Goal: Task Accomplishment & Management: Use online tool/utility

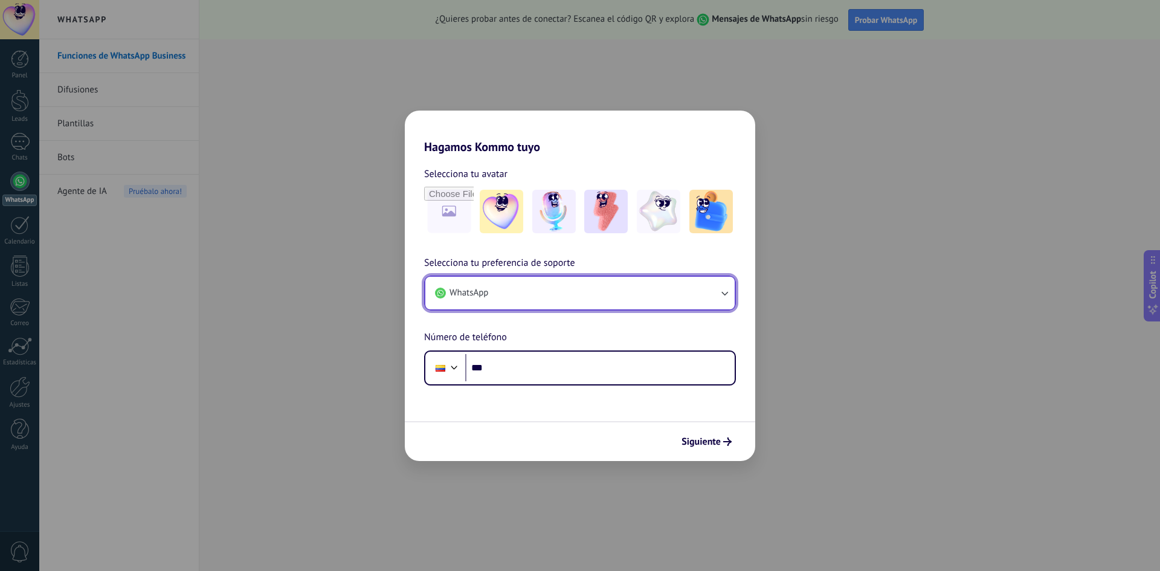
click at [572, 290] on button "WhatsApp" at bounding box center [579, 293] width 309 height 33
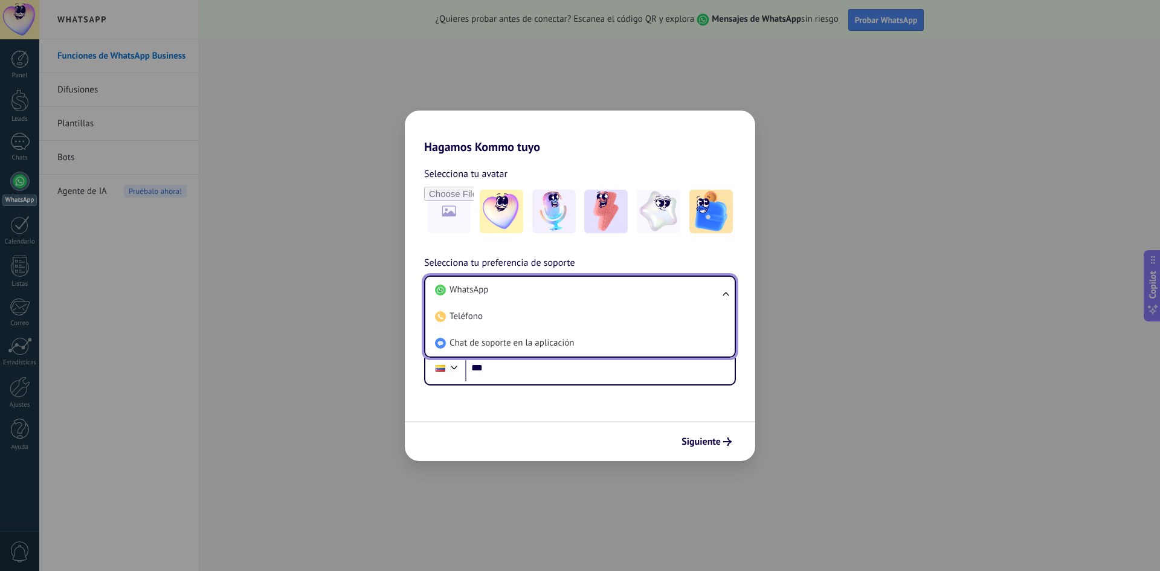
drag, startPoint x: 572, startPoint y: 290, endPoint x: 561, endPoint y: 317, distance: 29.3
click at [572, 289] on li "WhatsApp" at bounding box center [577, 290] width 295 height 27
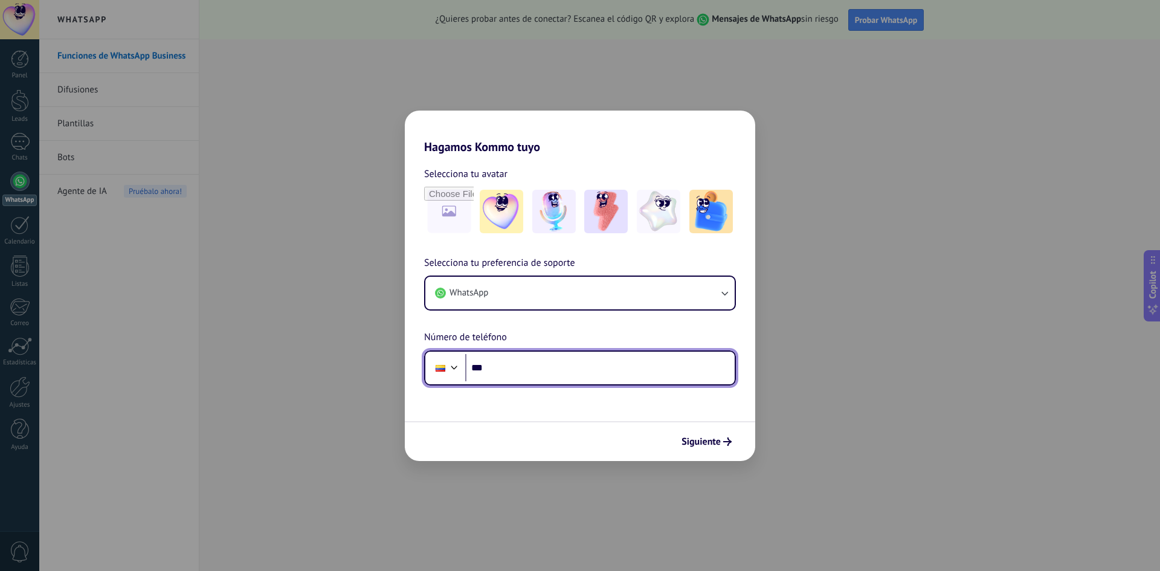
click at [522, 381] on input "***" at bounding box center [599, 368] width 269 height 28
click at [568, 369] on input "***" at bounding box center [599, 368] width 269 height 28
paste input "**********"
type input "**********"
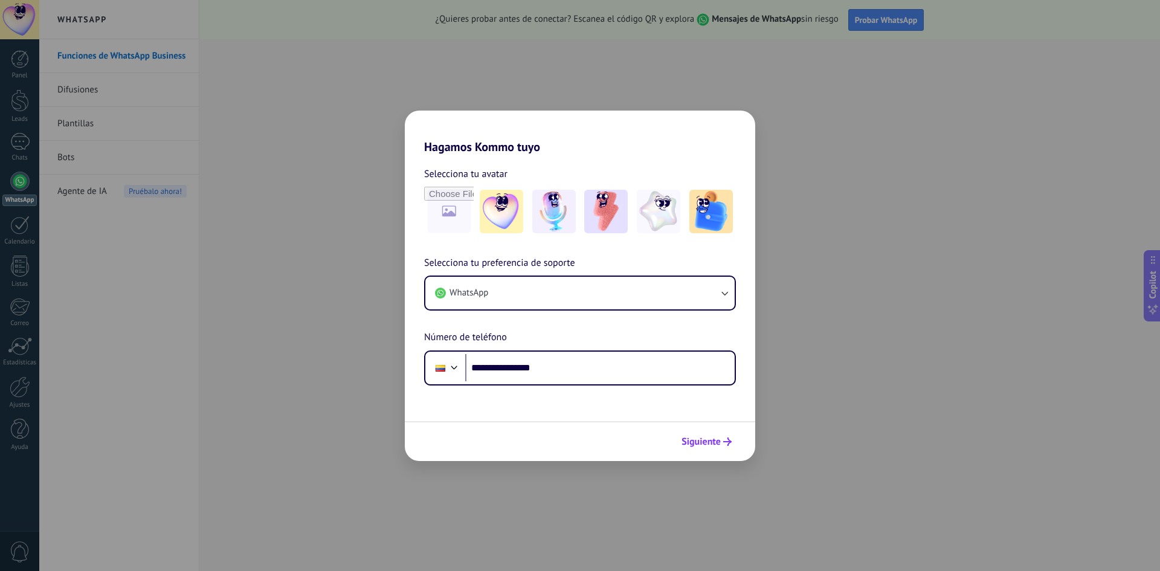
click at [686, 438] on span "Siguiente" at bounding box center [700, 441] width 39 height 8
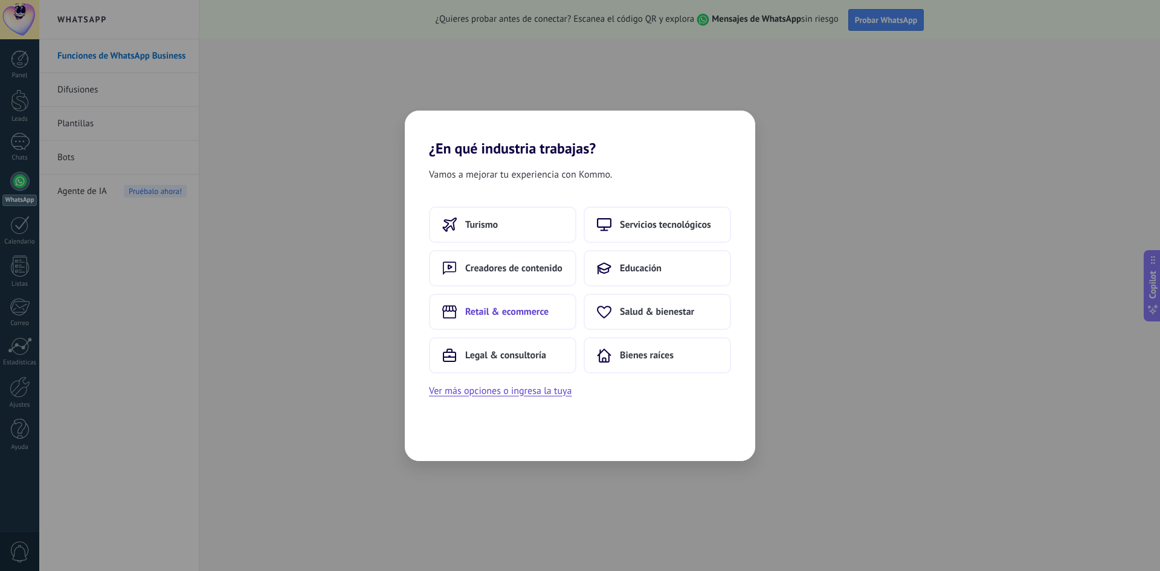
click at [506, 317] on span "Retail & ecommerce" at bounding box center [506, 312] width 83 height 12
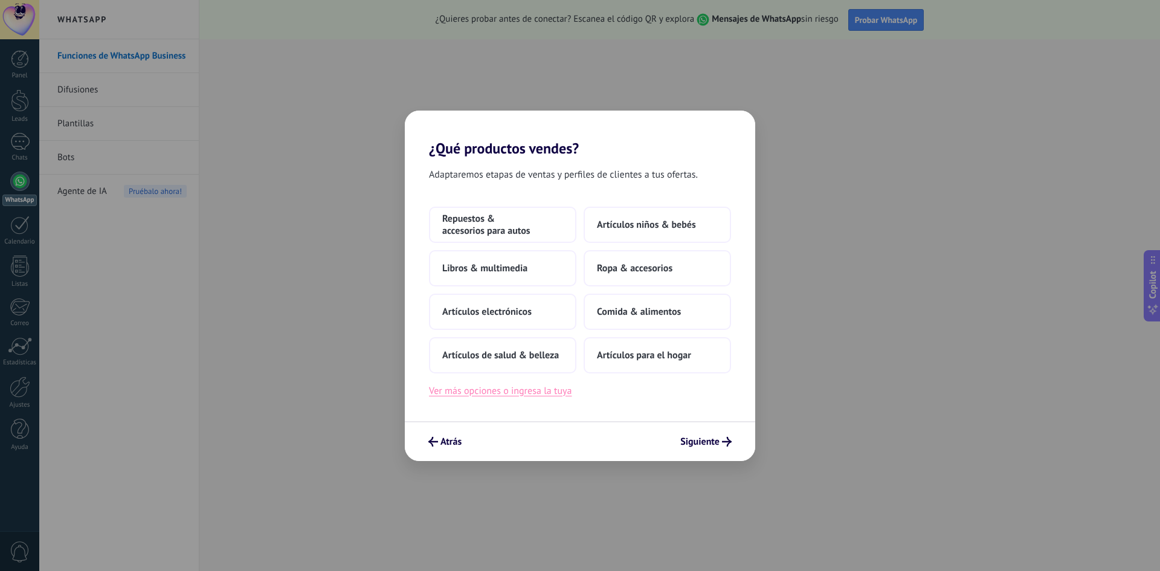
click at [518, 388] on button "Ver más opciones o ingresa la tuya" at bounding box center [500, 391] width 143 height 16
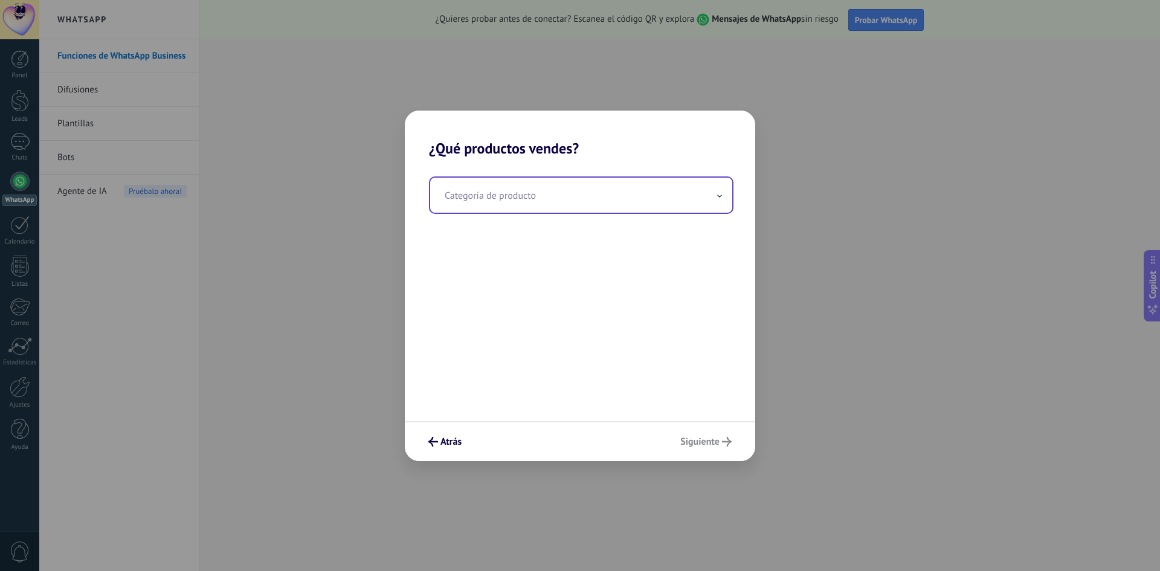
click at [534, 208] on input "text" at bounding box center [581, 195] width 302 height 35
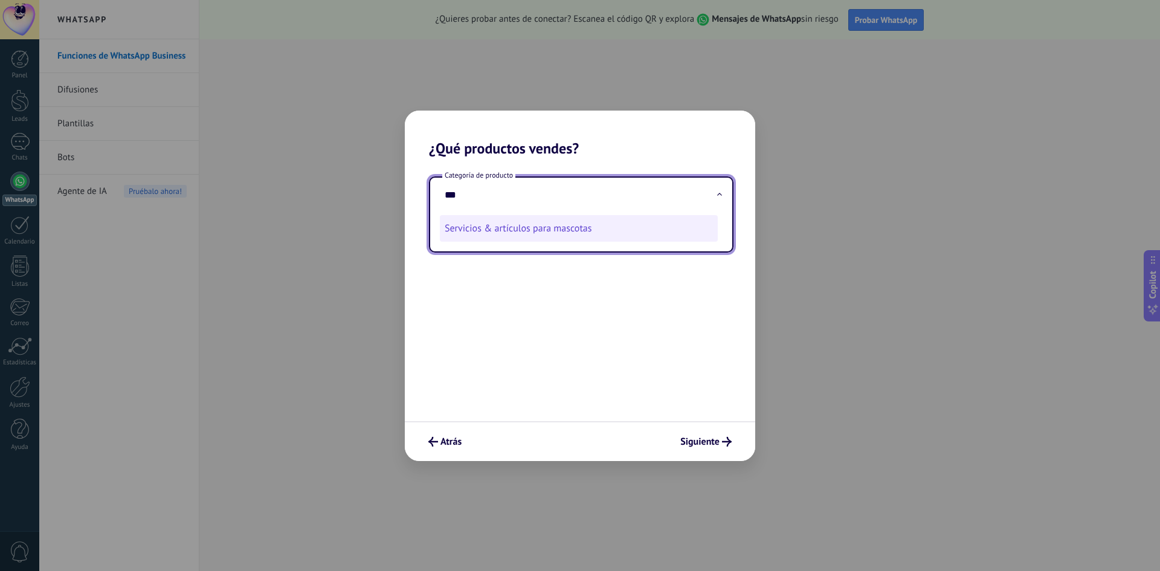
click at [531, 231] on li "Servicios & artículos para mascotas" at bounding box center [579, 228] width 278 height 27
type input "**********"
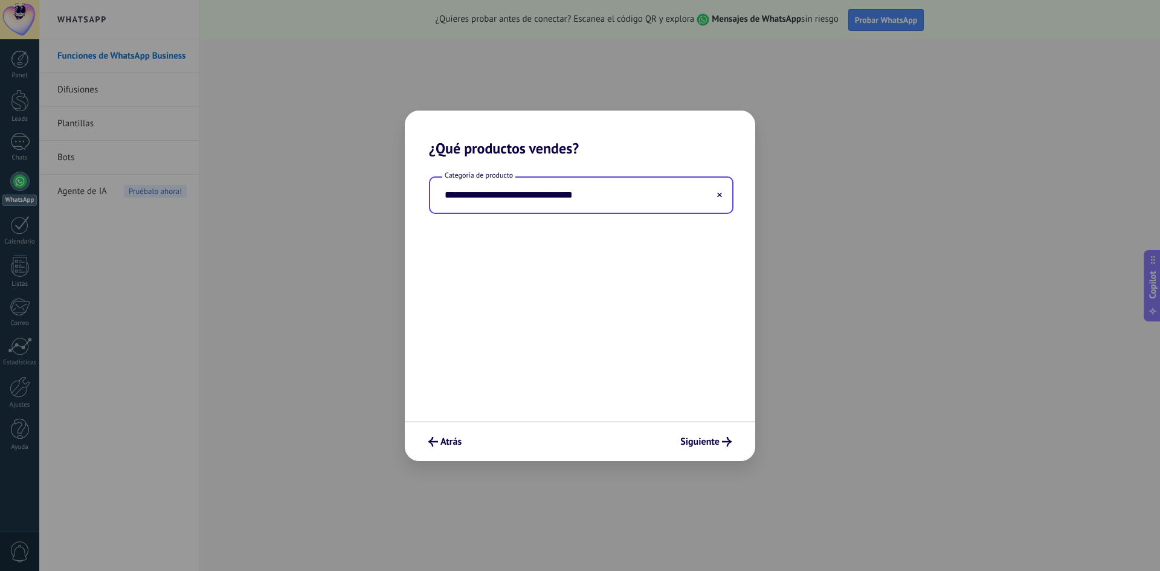
click at [547, 202] on input "**********" at bounding box center [581, 195] width 302 height 35
click at [723, 198] on input "**********" at bounding box center [581, 195] width 302 height 35
click at [721, 194] on use at bounding box center [719, 194] width 5 height 5
click at [655, 193] on input "text" at bounding box center [581, 195] width 302 height 35
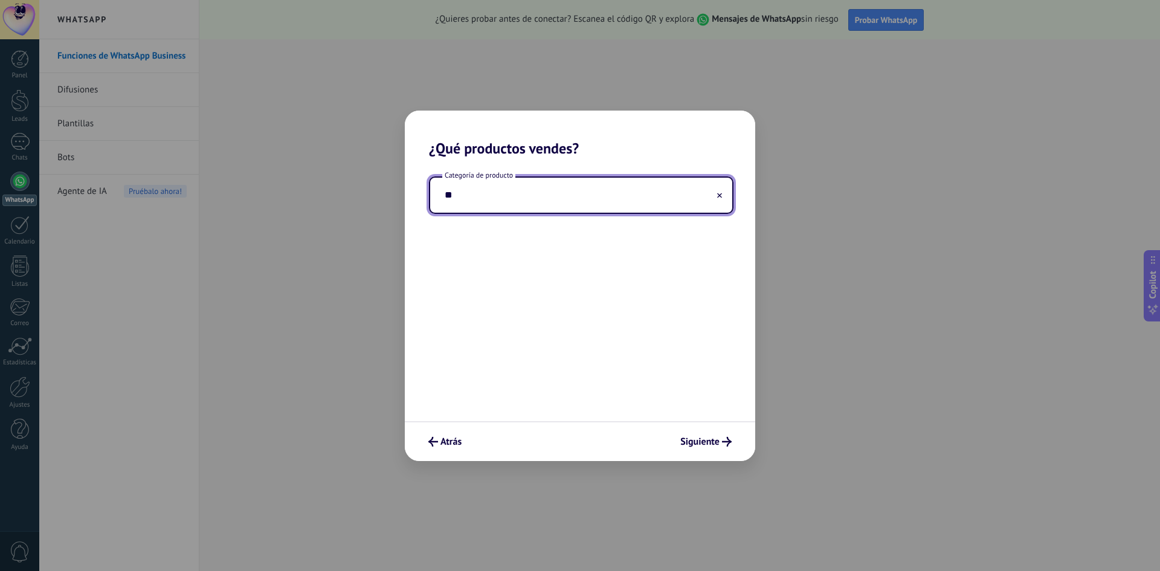
type input "*"
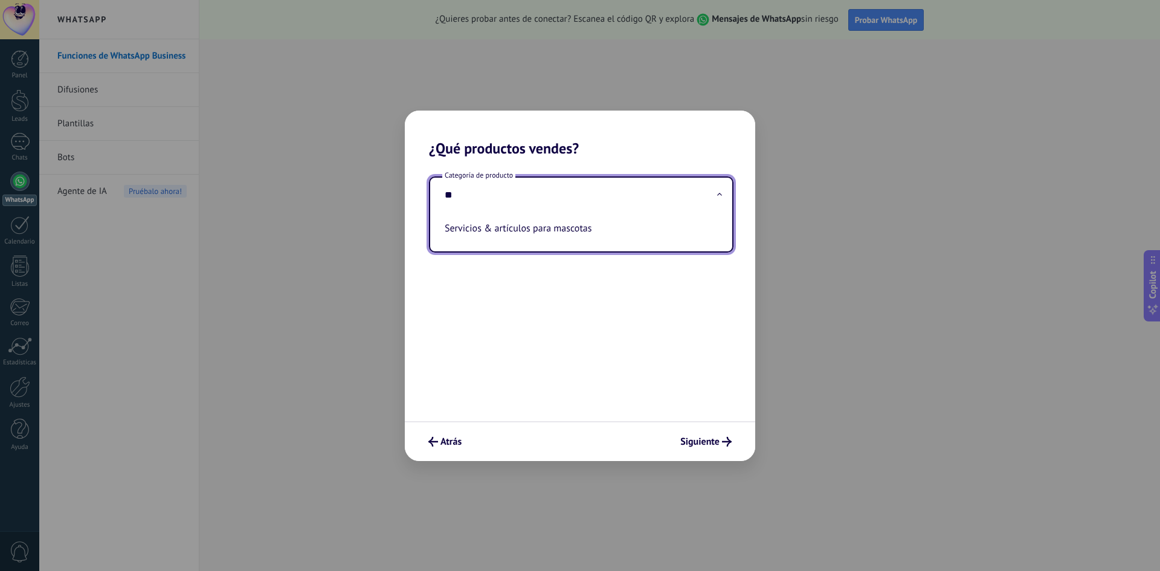
type input "*"
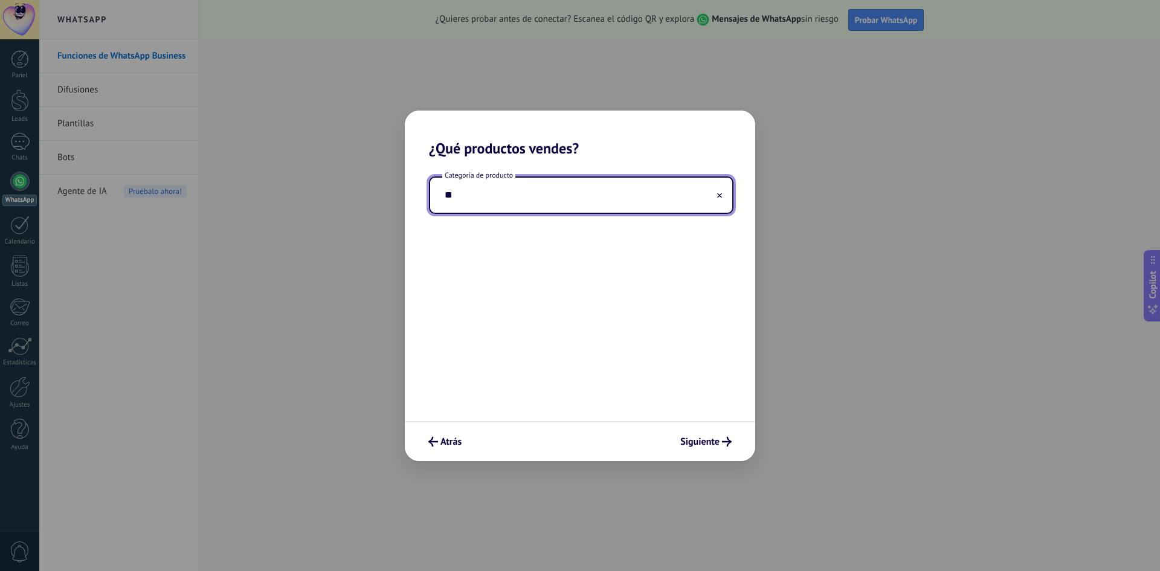
type input "*"
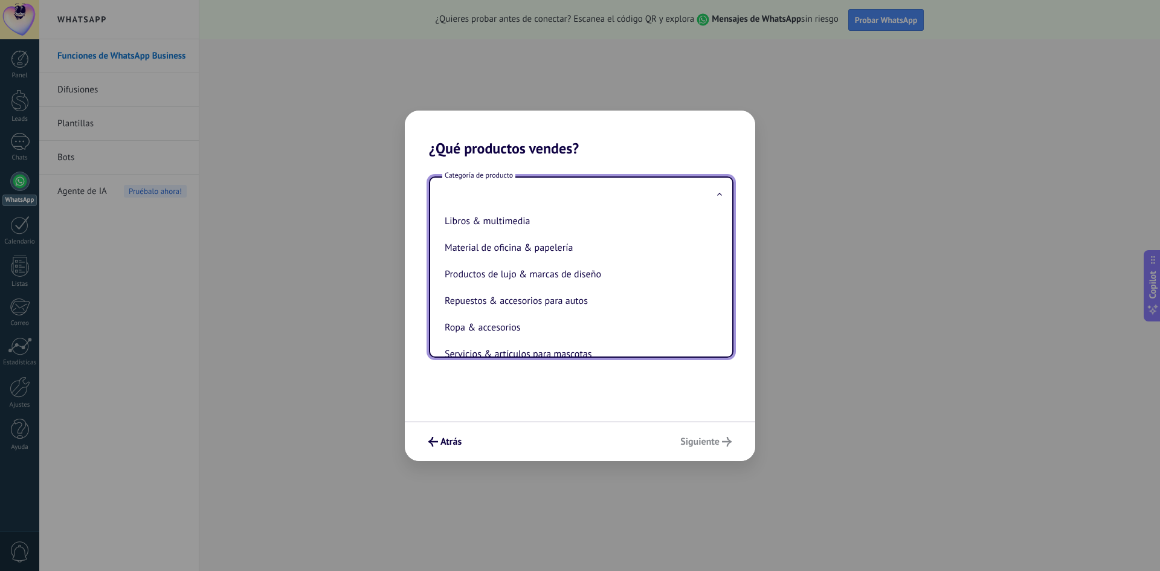
scroll to position [267, 0]
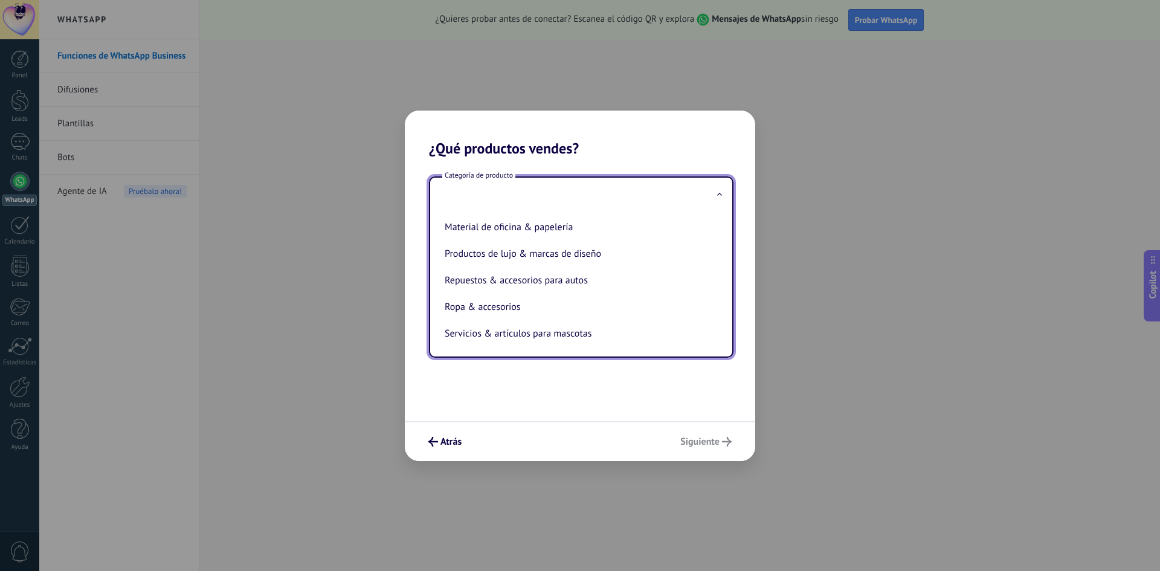
click at [471, 411] on div "Categoría de producto Artículos de salud & belleza Artículos deportivos Artícul…" at bounding box center [580, 289] width 350 height 264
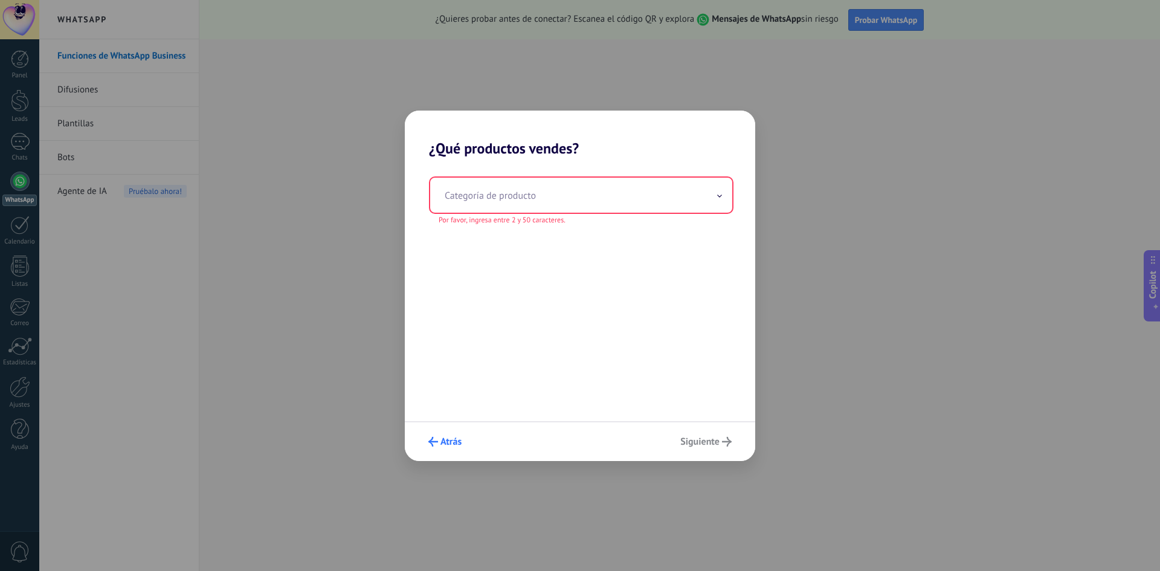
click at [452, 443] on span "Atrás" at bounding box center [450, 441] width 21 height 8
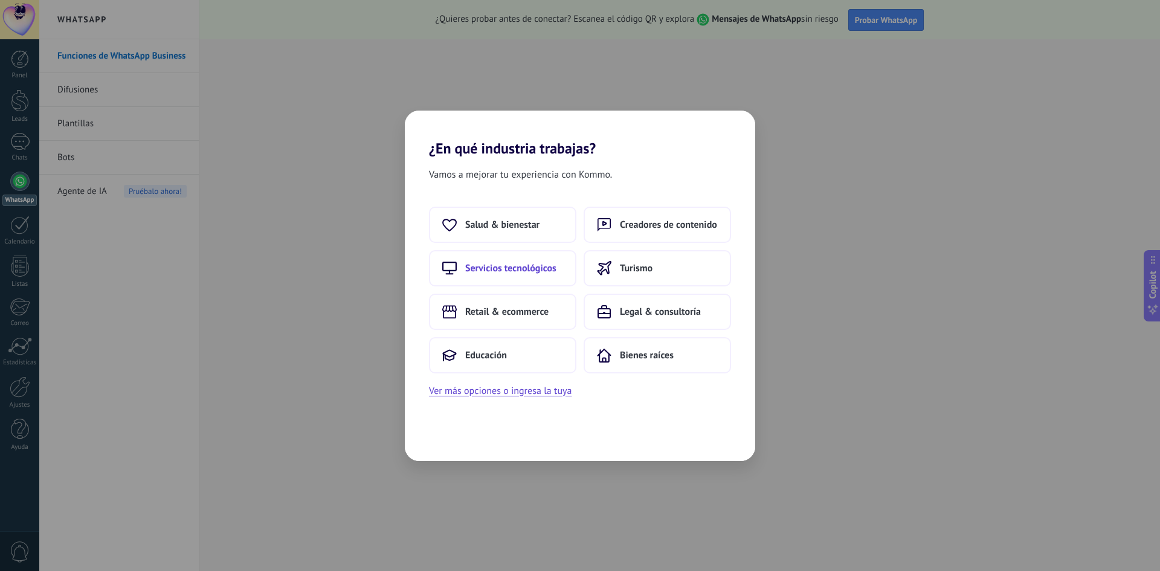
click at [513, 283] on button "Servicios tecnológicos" at bounding box center [502, 268] width 147 height 36
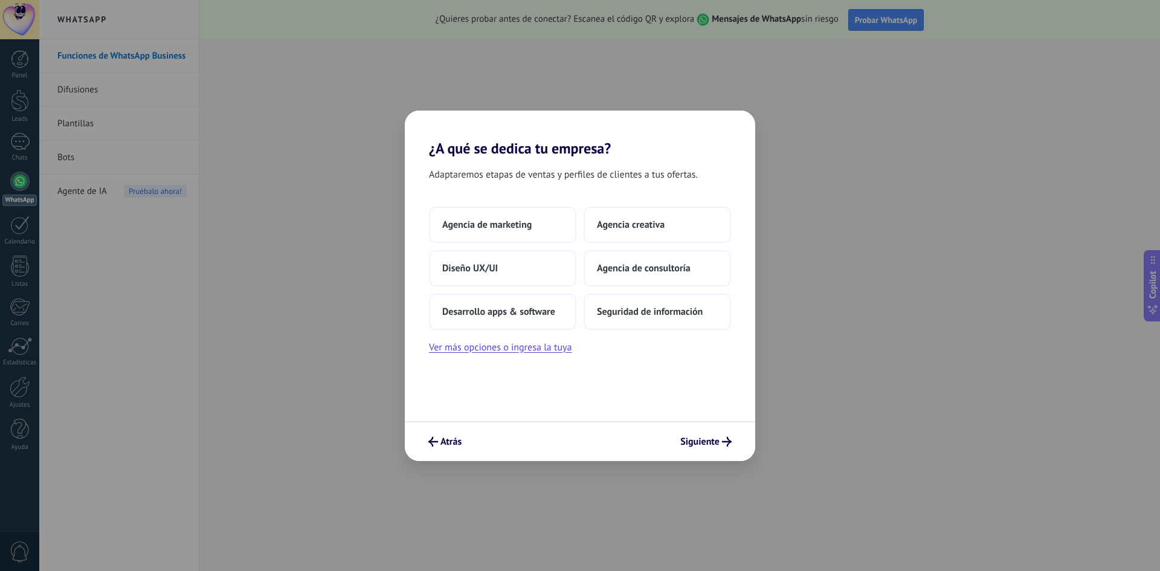
click at [710, 452] on div "Atrás Siguiente" at bounding box center [580, 441] width 350 height 40
click at [710, 446] on span "Siguiente" at bounding box center [699, 441] width 39 height 8
click at [710, 439] on span "Siguiente" at bounding box center [699, 441] width 39 height 8
click at [710, 434] on button "Siguiente" at bounding box center [706, 441] width 62 height 21
click at [534, 352] on button "Ver más opciones o ingresa la tuya" at bounding box center [500, 348] width 143 height 16
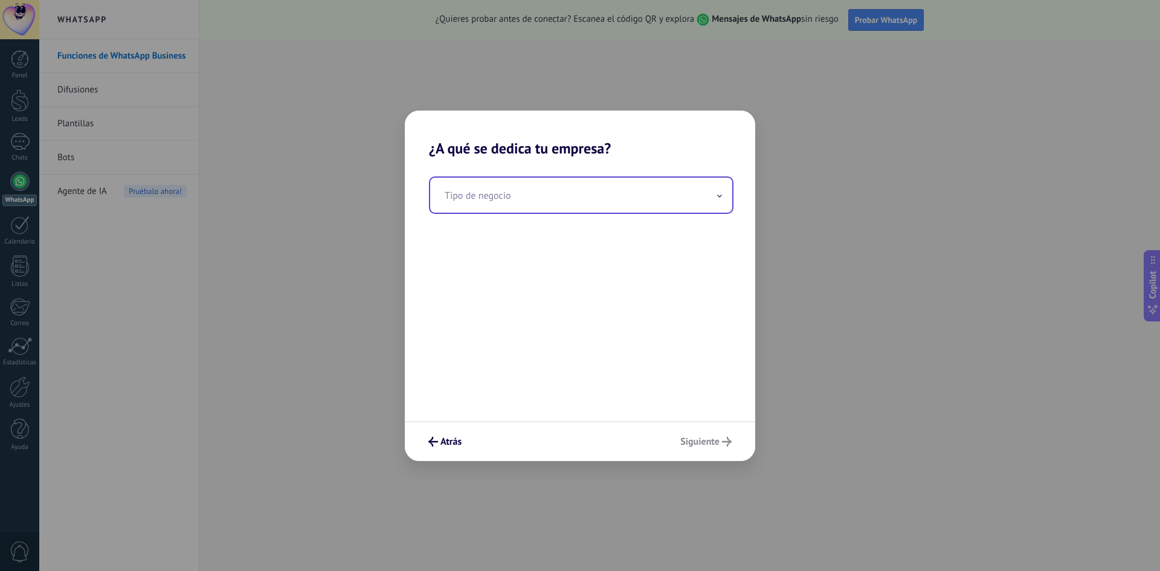
click at [486, 190] on input "text" at bounding box center [581, 195] width 302 height 35
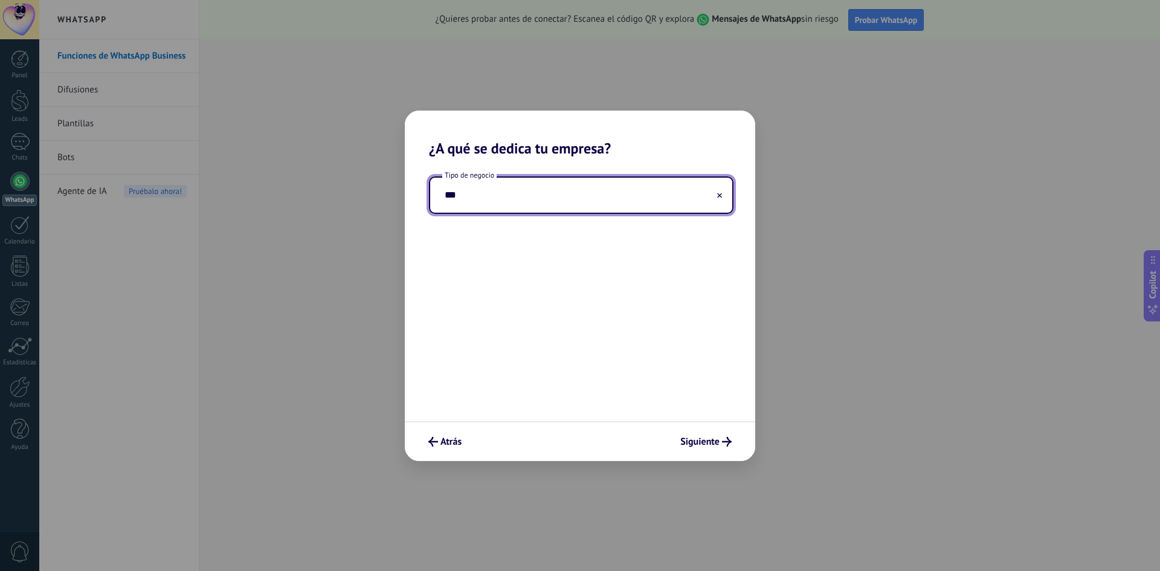
click at [716, 193] on input "***" at bounding box center [581, 195] width 302 height 35
click at [717, 191] on div "Tipo de negocio ***" at bounding box center [581, 195] width 302 height 35
type input "***"
click at [718, 193] on icon at bounding box center [719, 195] width 5 height 5
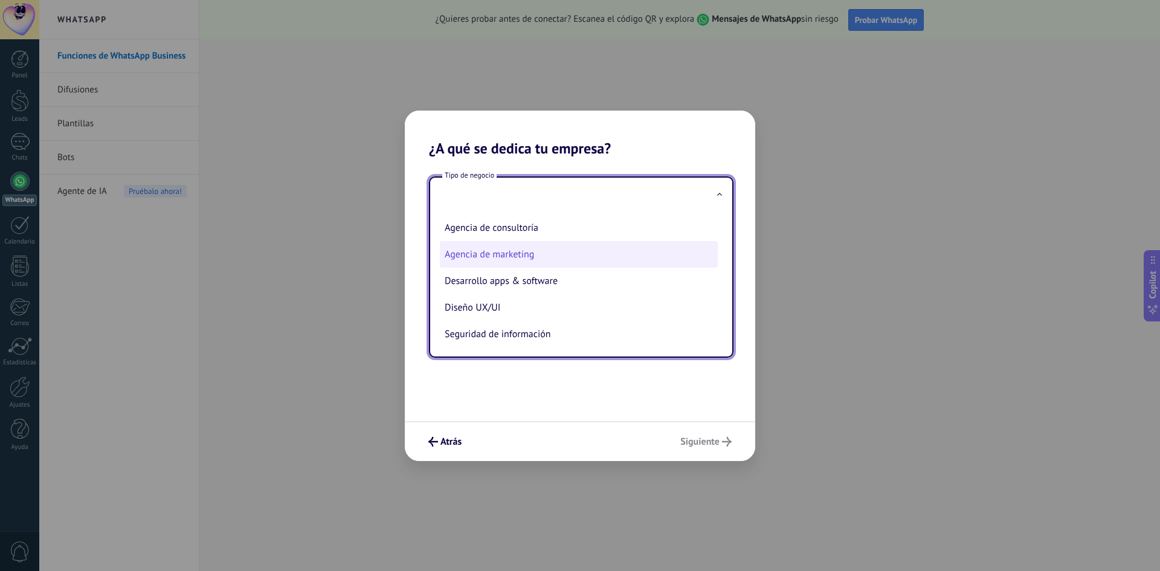
scroll to position [28, 0]
click at [590, 258] on li "Agencia de marketing" at bounding box center [579, 253] width 278 height 27
type input "**********"
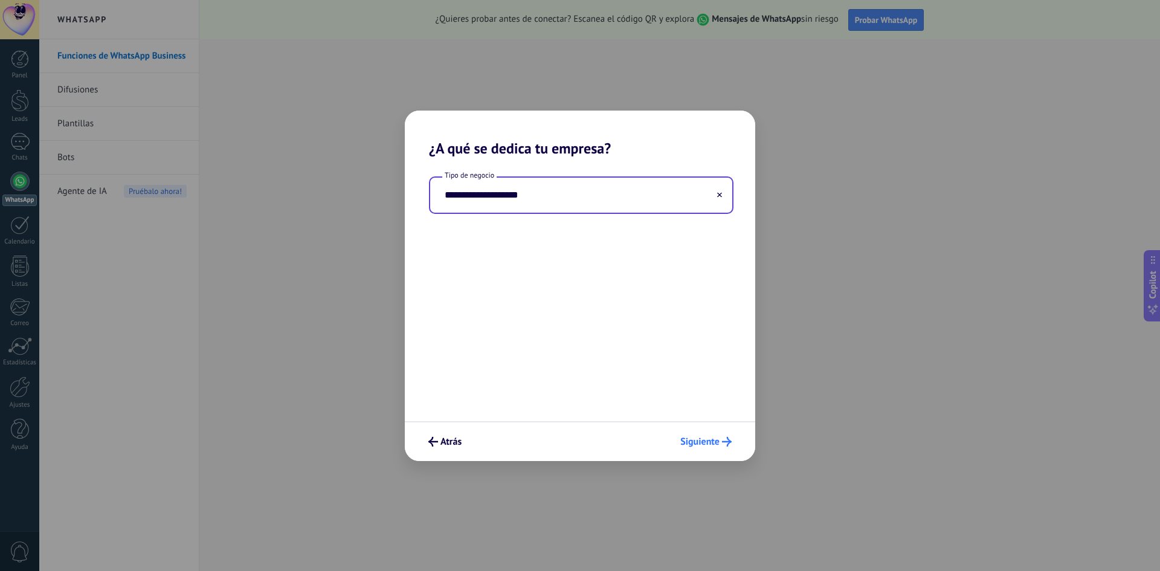
click at [706, 431] on button "Siguiente" at bounding box center [706, 441] width 62 height 21
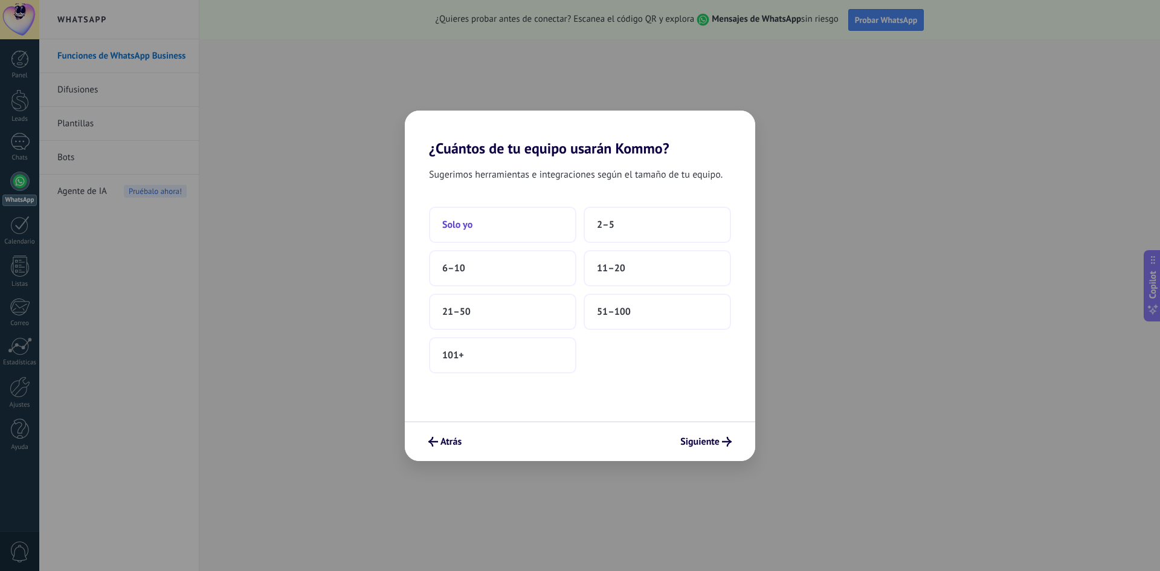
click at [510, 228] on button "Solo yo" at bounding box center [502, 225] width 147 height 36
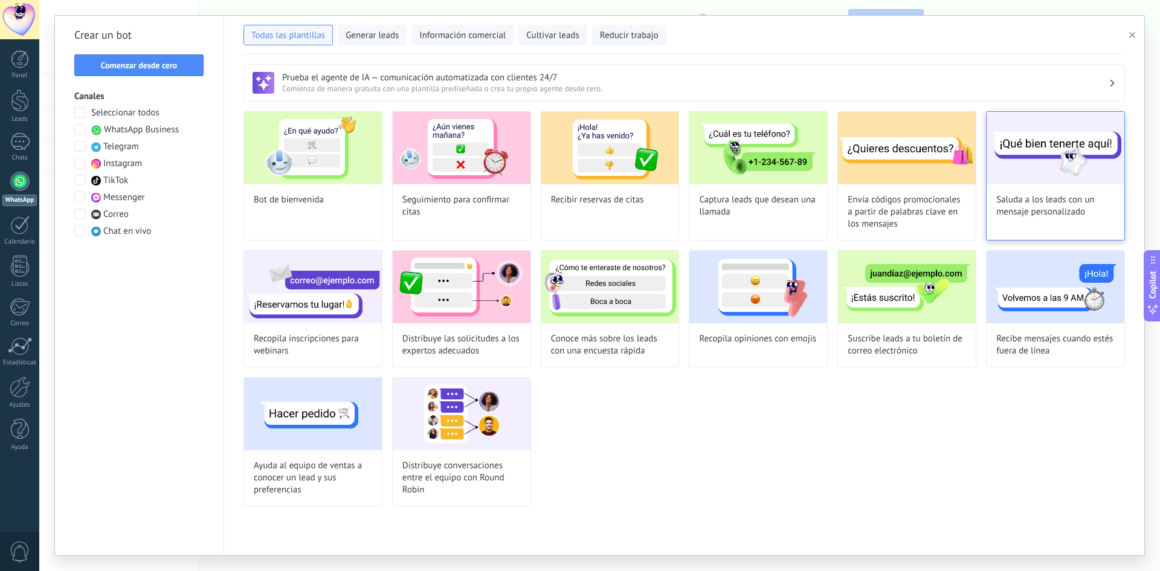
click at [1011, 163] on div at bounding box center [1055, 148] width 138 height 72
type input "**********"
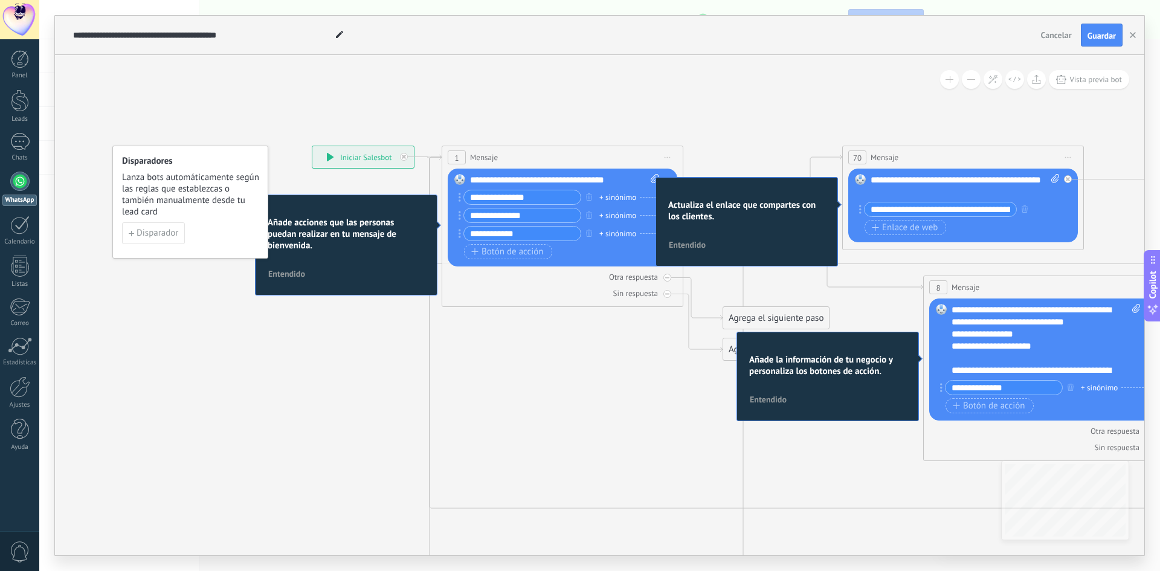
click at [154, 294] on icon at bounding box center [999, 475] width 1978 height 1262
click at [164, 237] on span "Disparador" at bounding box center [158, 233] width 42 height 8
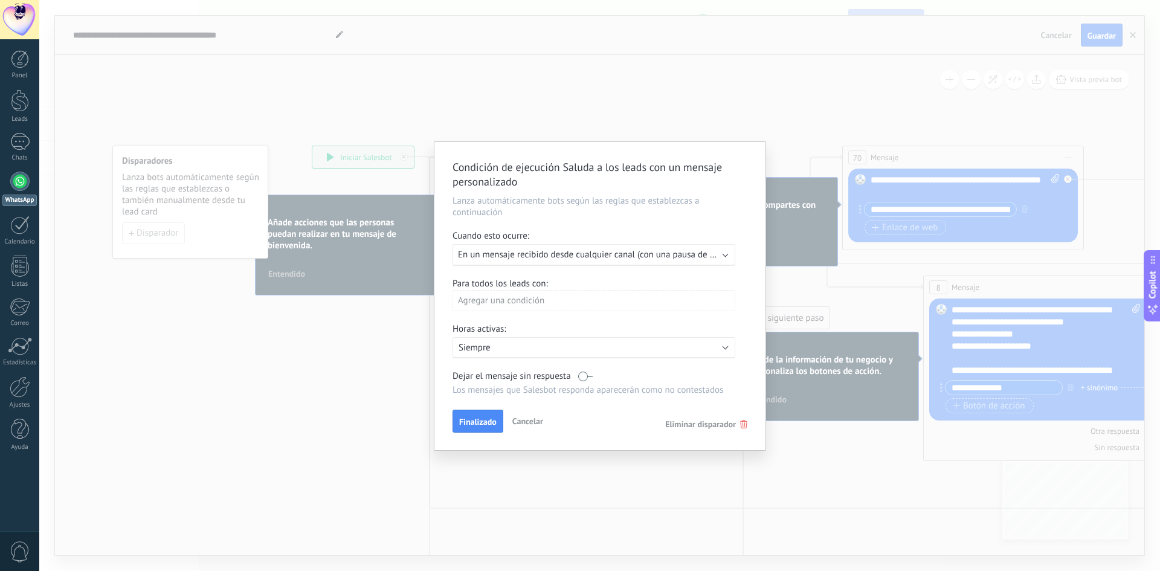
click at [565, 292] on div "Agregar una condición" at bounding box center [593, 300] width 283 height 21
click at [588, 285] on div at bounding box center [599, 296] width 331 height 308
click at [792, 112] on div "Condición de ejecución Saluda a los leads con un mensaje personalizado Lanza au…" at bounding box center [599, 285] width 1121 height 571
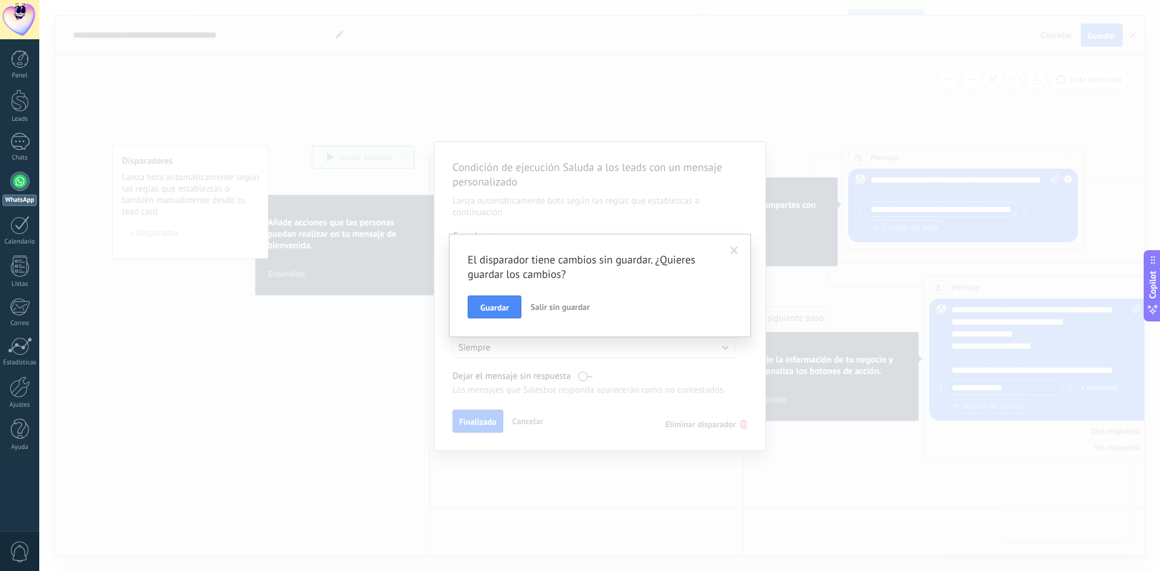
click at [731, 249] on span at bounding box center [734, 250] width 8 height 8
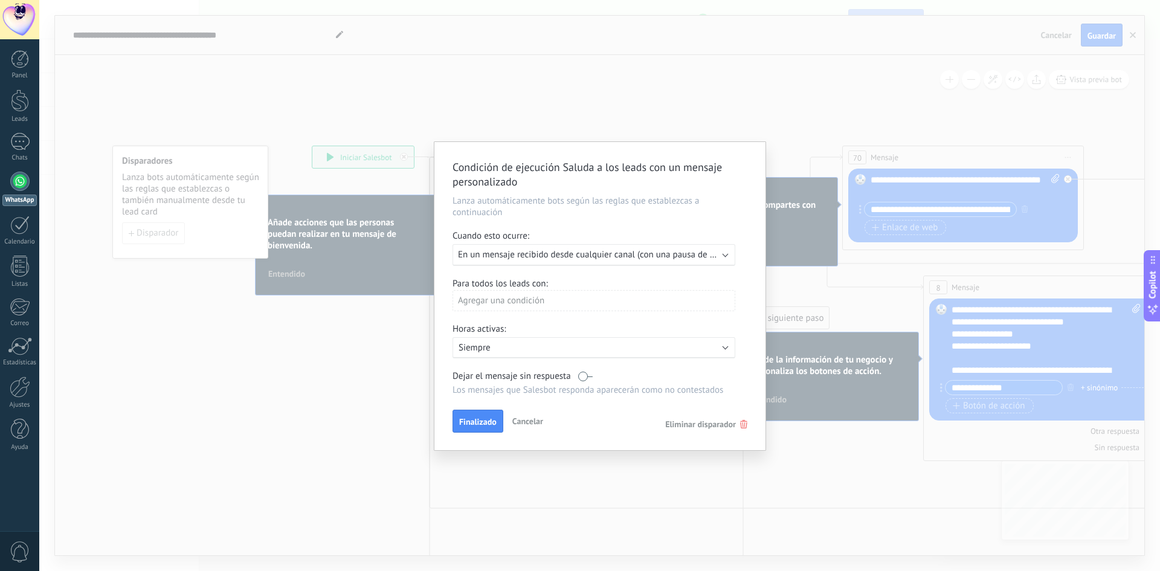
click at [542, 254] on span "En un mensaje recibido desde cualquier canal (con una pausa de un día)" at bounding box center [597, 254] width 278 height 11
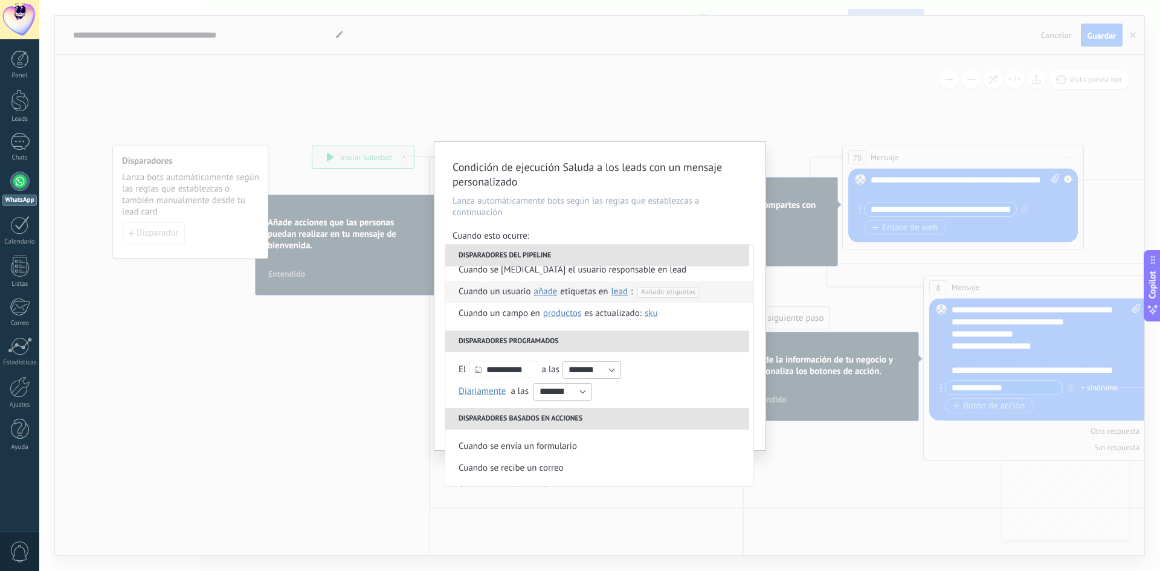
scroll to position [121, 0]
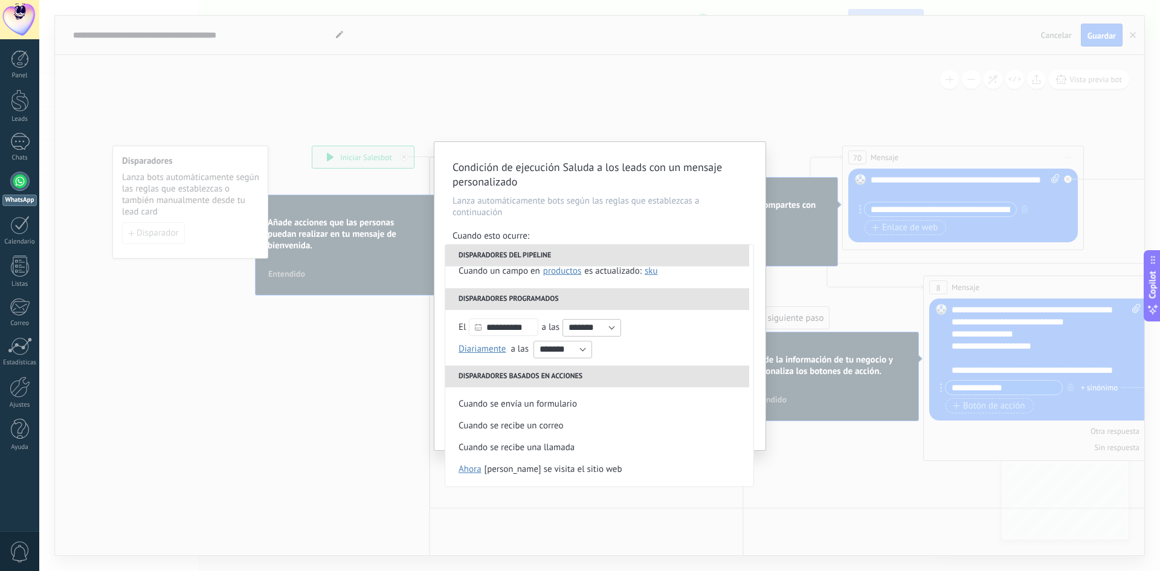
click at [387, 413] on div "Condición de ejecución Saluda a los leads con un mensaje personalizado Lanza au…" at bounding box center [599, 285] width 1121 height 571
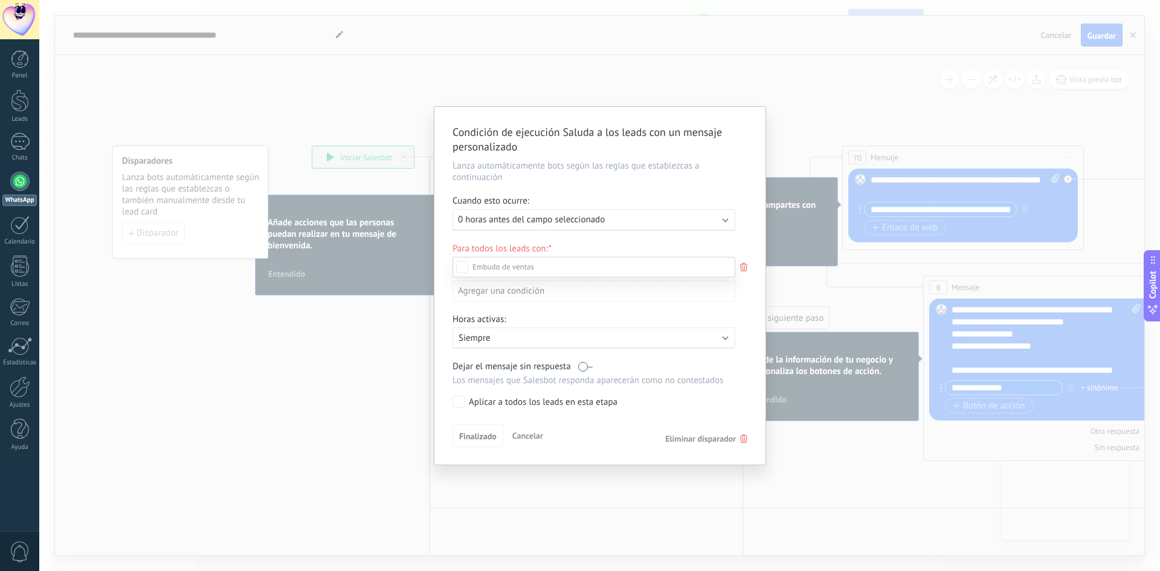
click at [619, 181] on div at bounding box center [599, 285] width 1121 height 571
click at [521, 440] on span "Cancelar" at bounding box center [527, 435] width 31 height 11
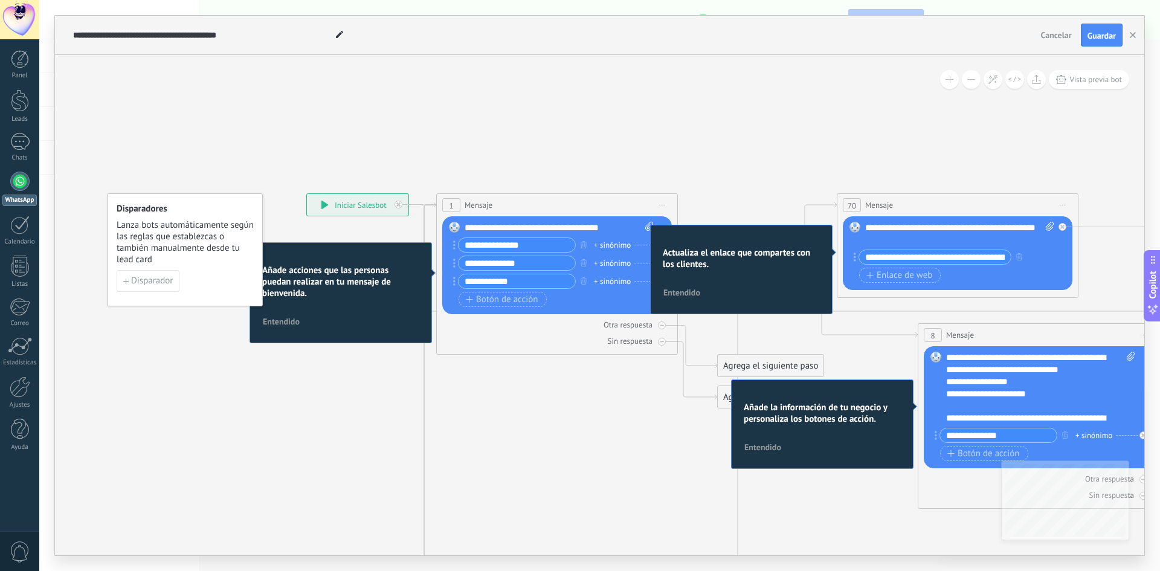
drag, startPoint x: 333, startPoint y: 408, endPoint x: 329, endPoint y: 455, distance: 48.0
click at [329, 455] on icon at bounding box center [993, 522] width 1978 height 1262
drag, startPoint x: 304, startPoint y: 249, endPoint x: 307, endPoint y: 297, distance: 47.9
click at [307, 297] on div "Añade acciones que las personas puedan realizar en tu mensaje de bienvenida. En…" at bounding box center [341, 292] width 182 height 101
click at [13, 70] on link "Panel" at bounding box center [19, 65] width 39 height 30
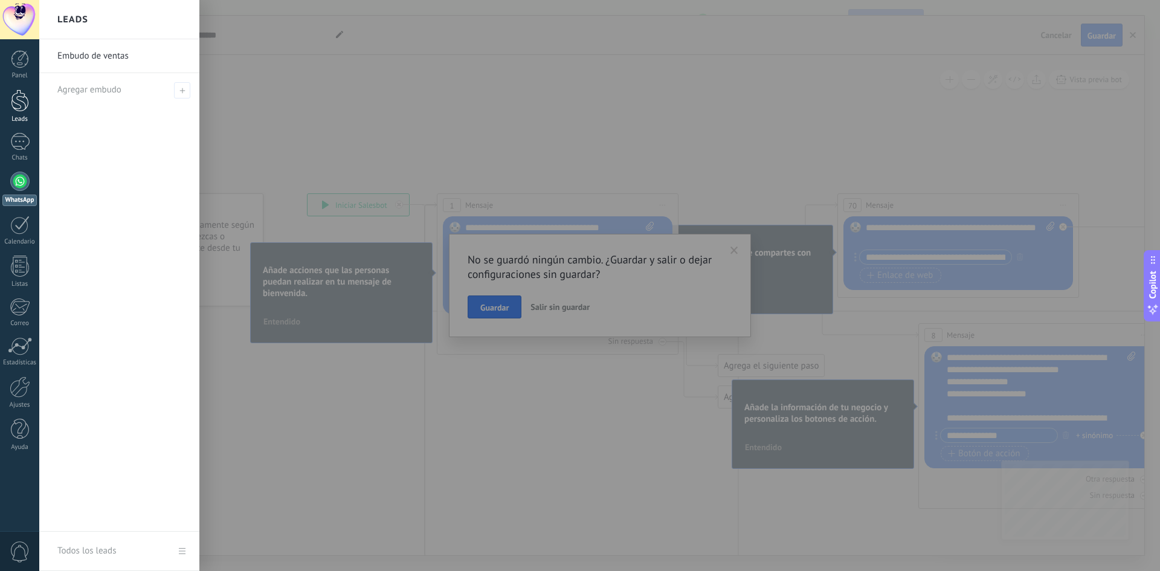
click at [16, 103] on div at bounding box center [20, 100] width 18 height 22
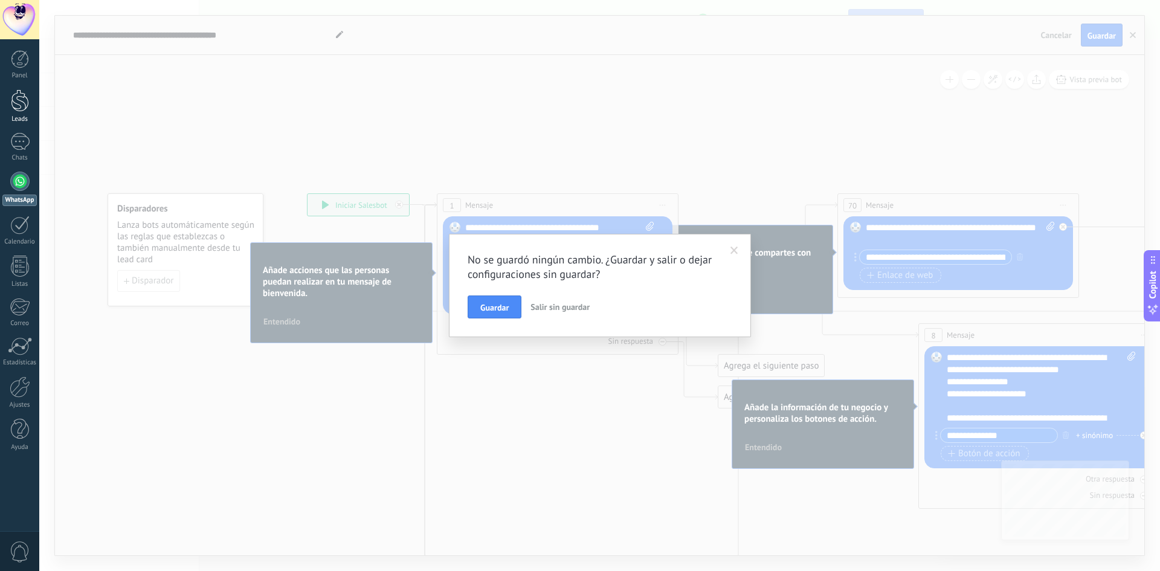
click at [21, 101] on div at bounding box center [20, 100] width 18 height 22
click at [15, 62] on div at bounding box center [20, 59] width 18 height 18
click at [561, 307] on span "Salir sin guardar" at bounding box center [559, 306] width 59 height 11
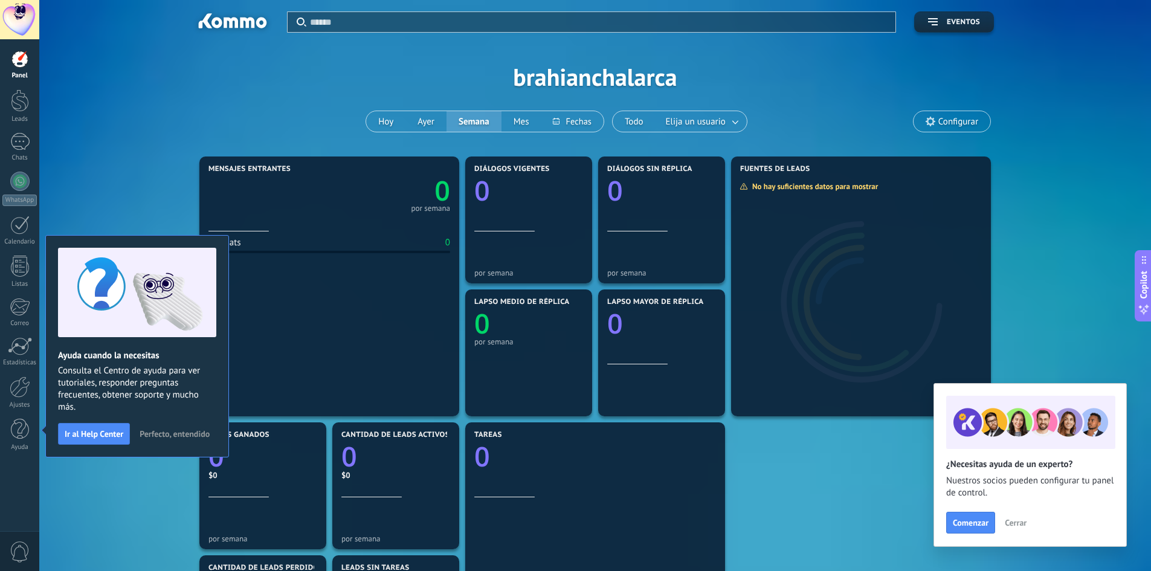
click at [167, 439] on button "Perfecto, entendido" at bounding box center [174, 434] width 81 height 18
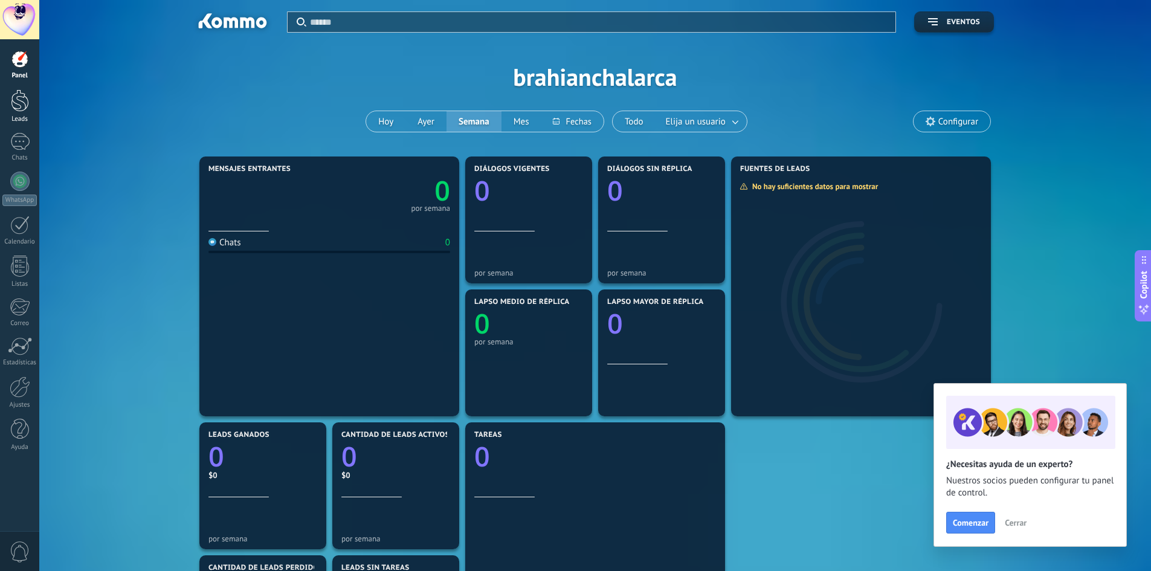
click at [21, 100] on div at bounding box center [20, 100] width 18 height 22
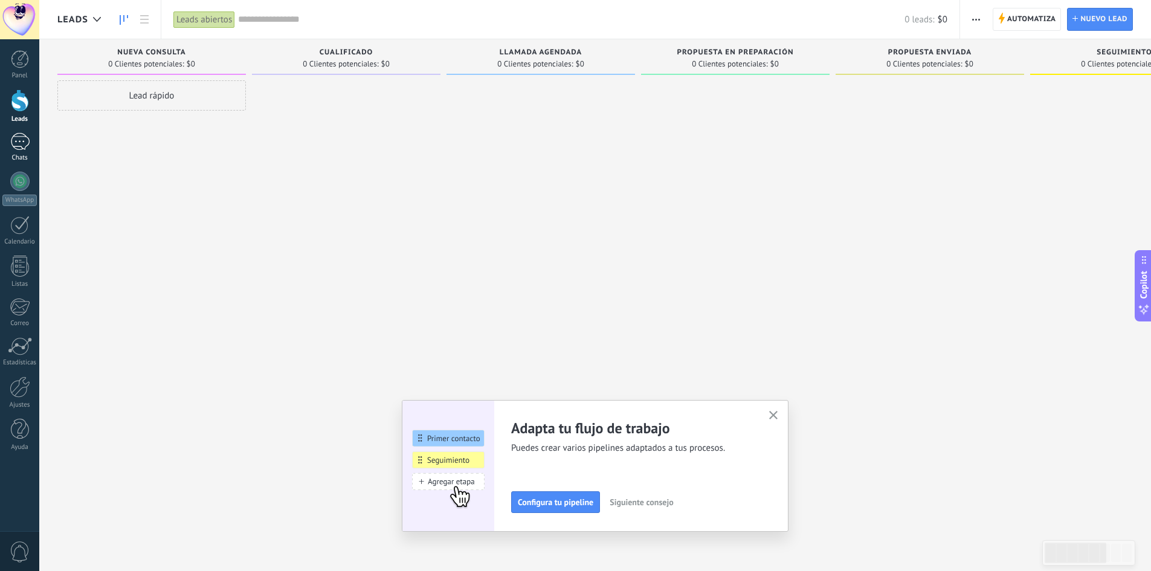
click at [13, 143] on div at bounding box center [19, 142] width 19 height 18
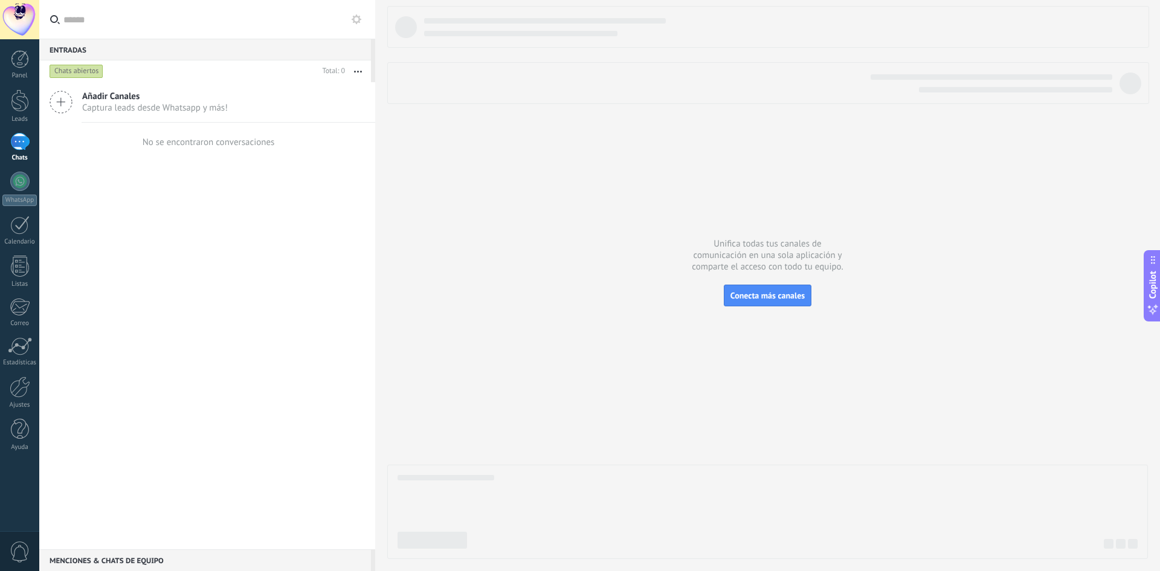
click at [163, 111] on span "Captura leads desde Whatsapp y más!" at bounding box center [155, 107] width 146 height 11
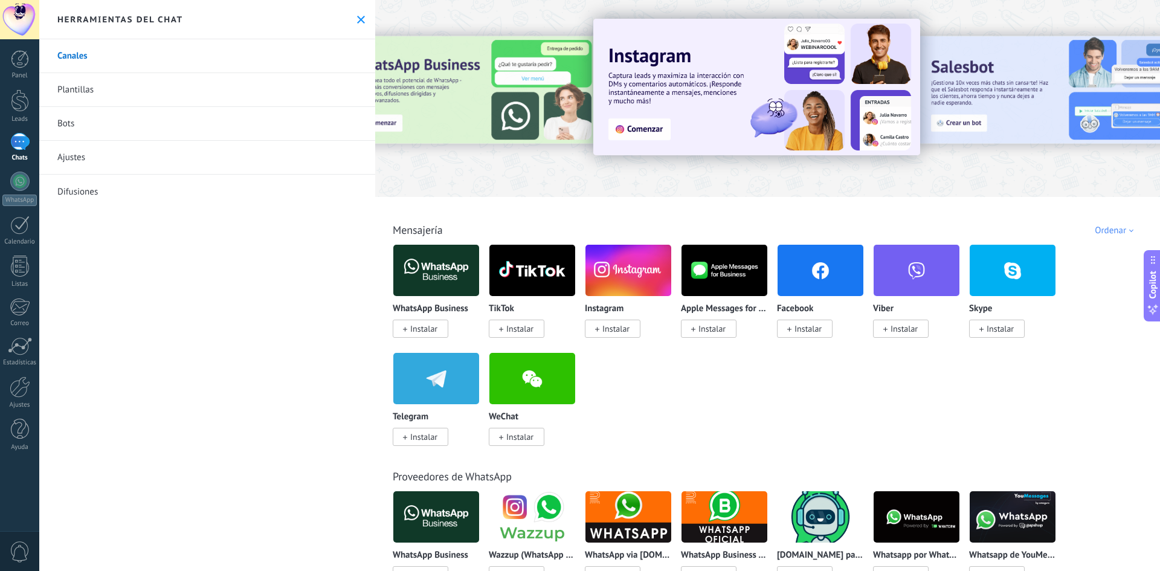
click at [419, 332] on span "Instalar" at bounding box center [423, 328] width 27 height 11
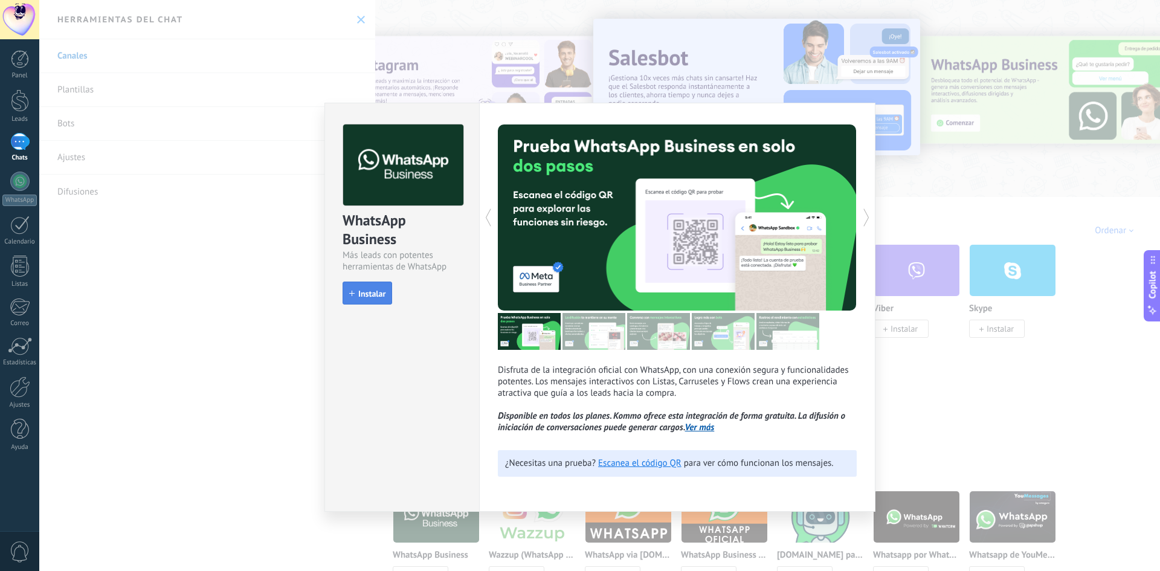
click at [353, 294] on icon "button" at bounding box center [351, 293] width 5 height 5
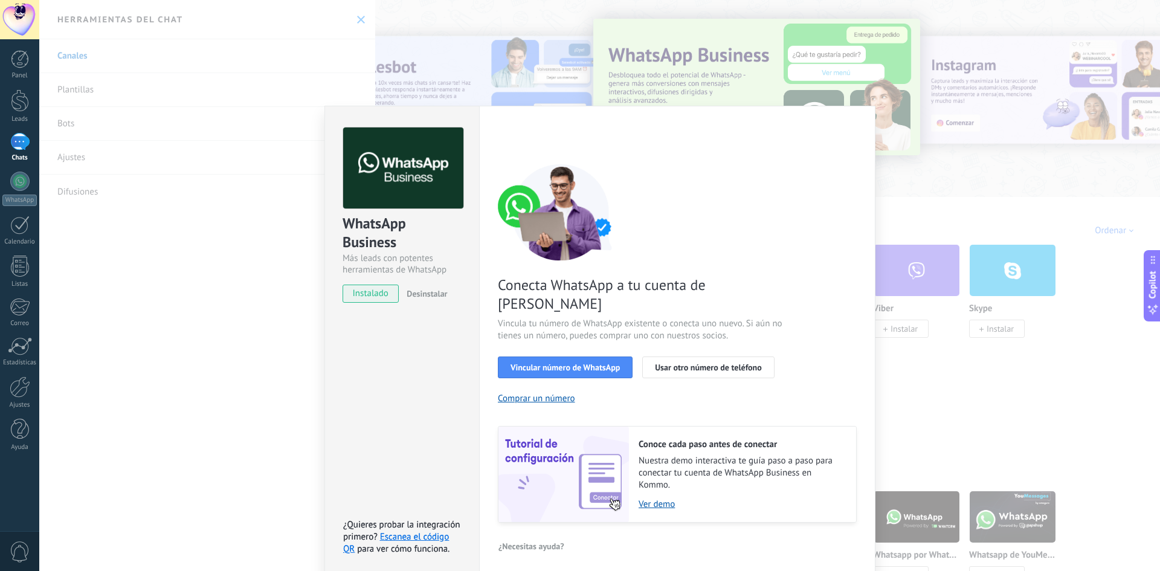
click at [236, 310] on div "WhatsApp Business Más leads con potentes herramientas de WhatsApp instalado Des…" at bounding box center [599, 285] width 1121 height 571
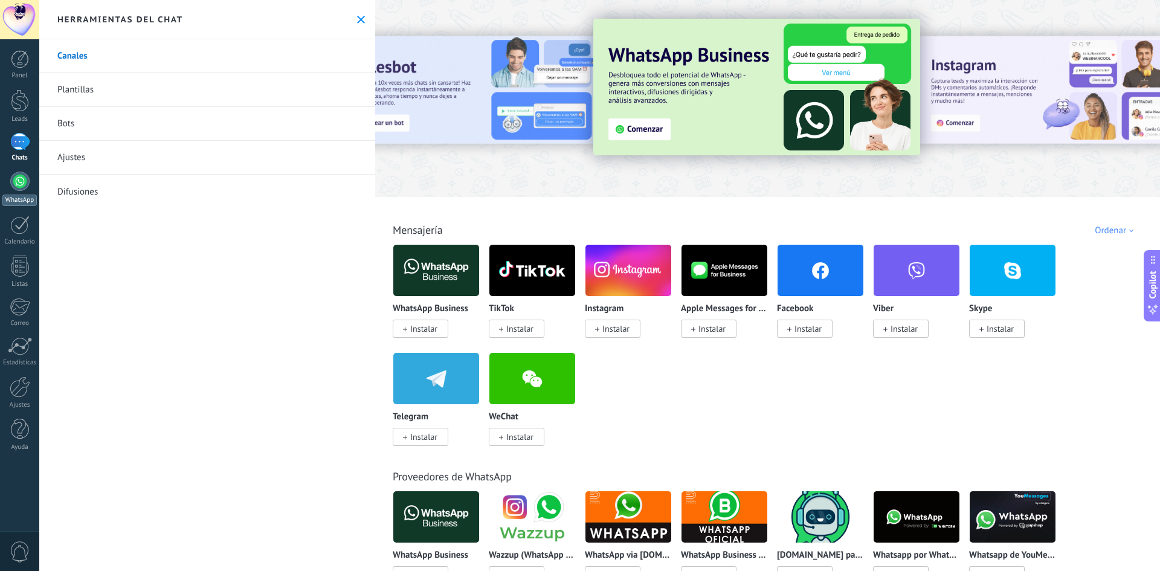
click at [27, 191] on link "WhatsApp" at bounding box center [19, 189] width 39 height 34
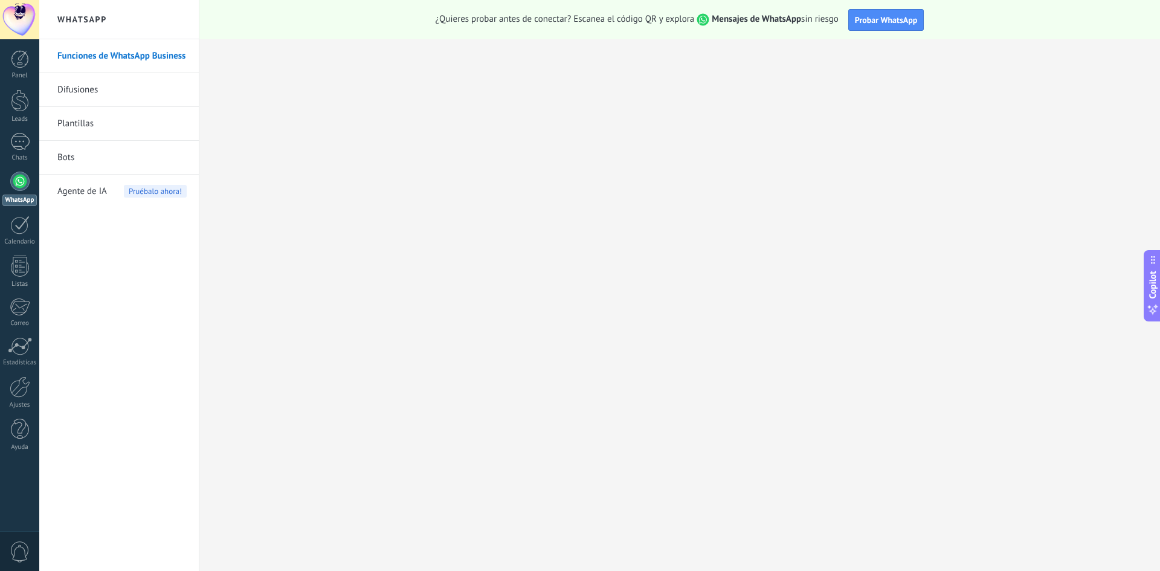
click at [74, 97] on link "Difusiones" at bounding box center [121, 90] width 129 height 34
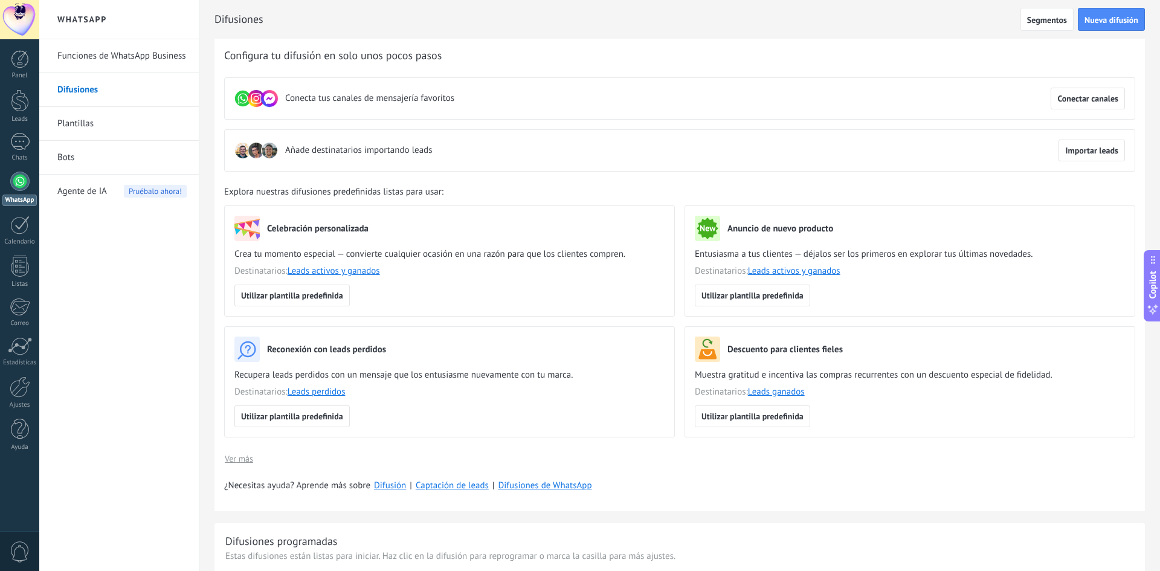
click at [81, 122] on link "Plantillas" at bounding box center [121, 124] width 129 height 34
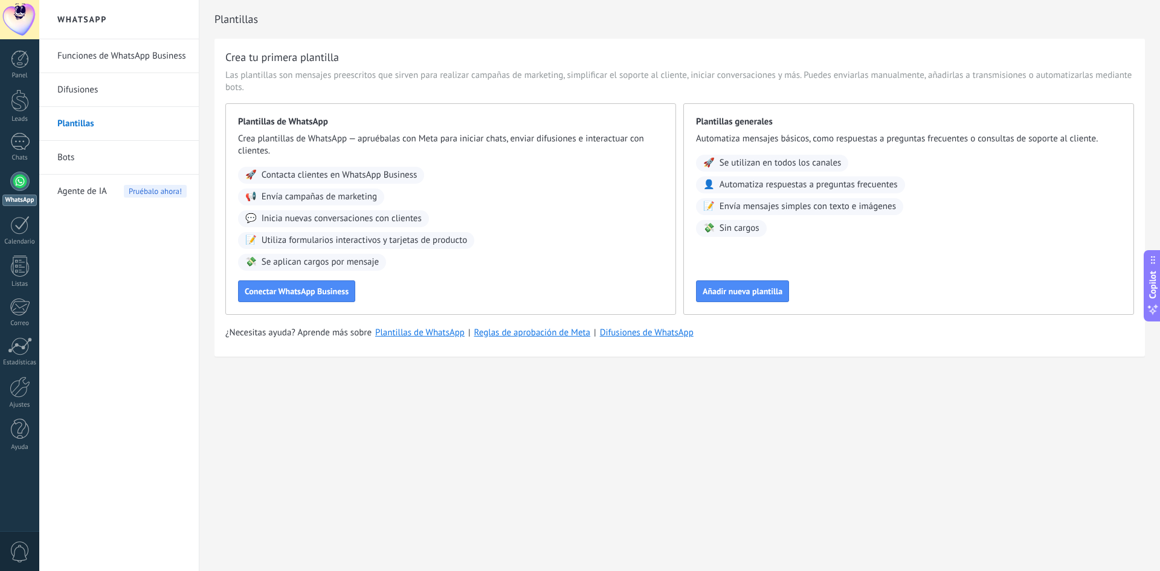
click at [17, 194] on link "WhatsApp" at bounding box center [19, 189] width 39 height 34
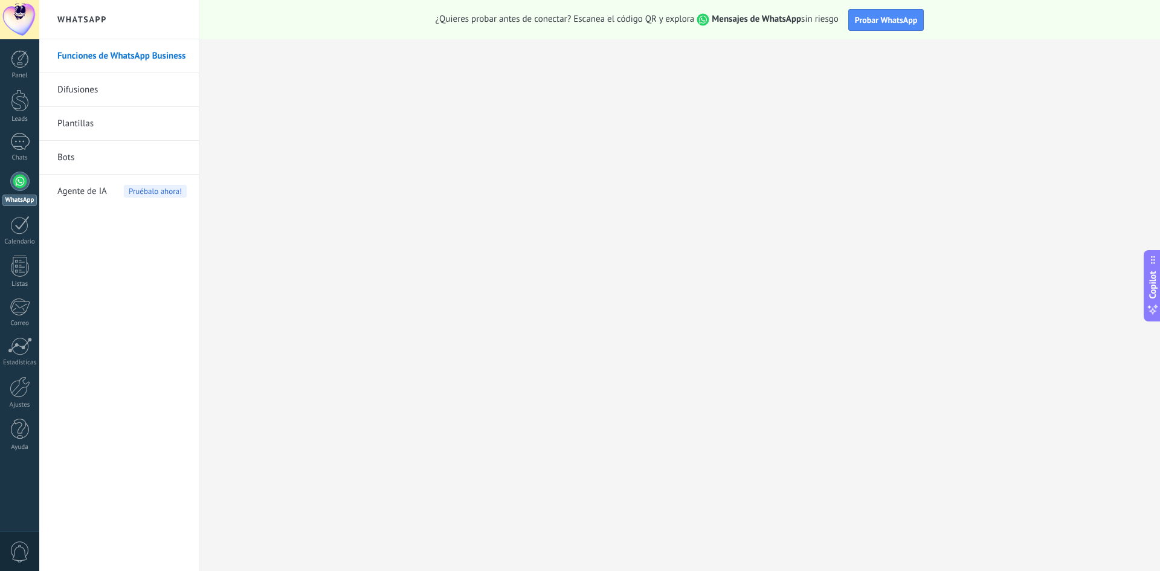
click at [124, 60] on link "Funciones de WhatsApp Business" at bounding box center [121, 56] width 129 height 34
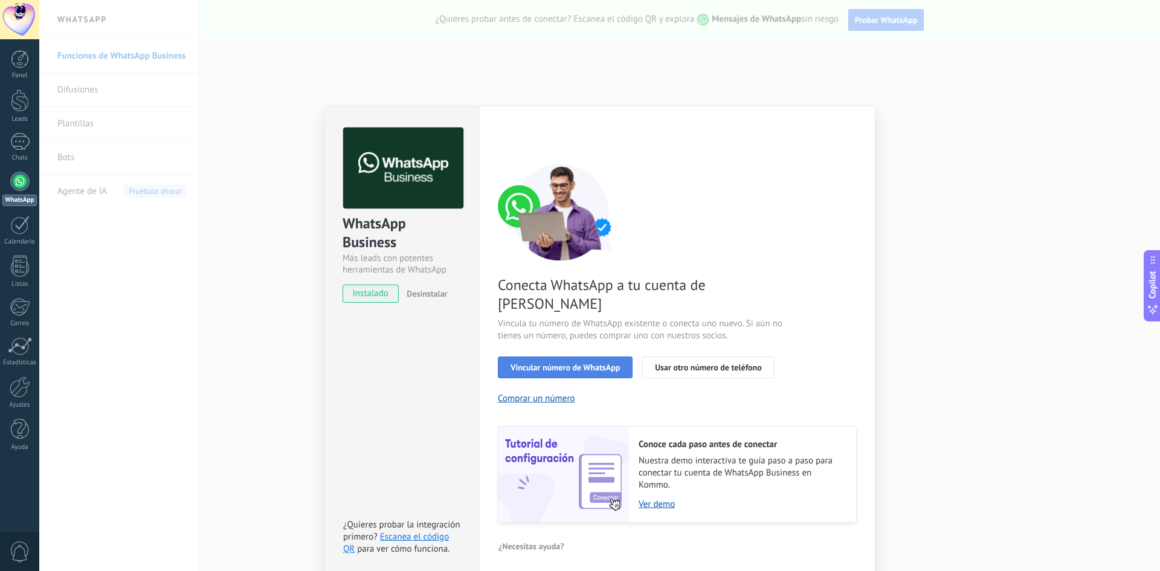
click at [561, 356] on button "Vincular número de WhatsApp" at bounding box center [565, 367] width 135 height 22
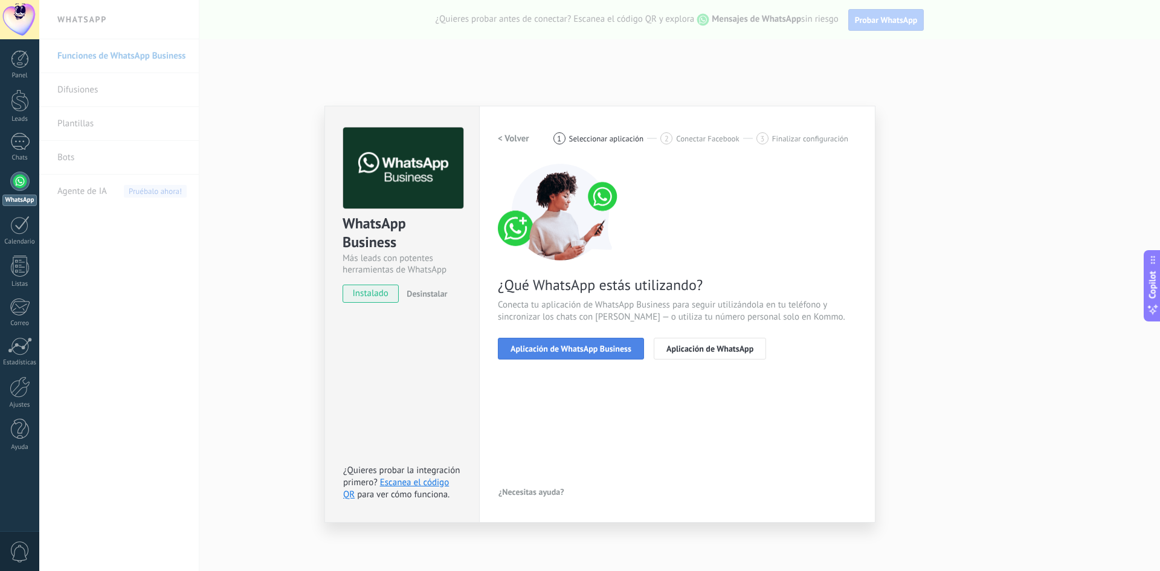
click at [562, 352] on span "Aplicación de WhatsApp Business" at bounding box center [570, 348] width 121 height 8
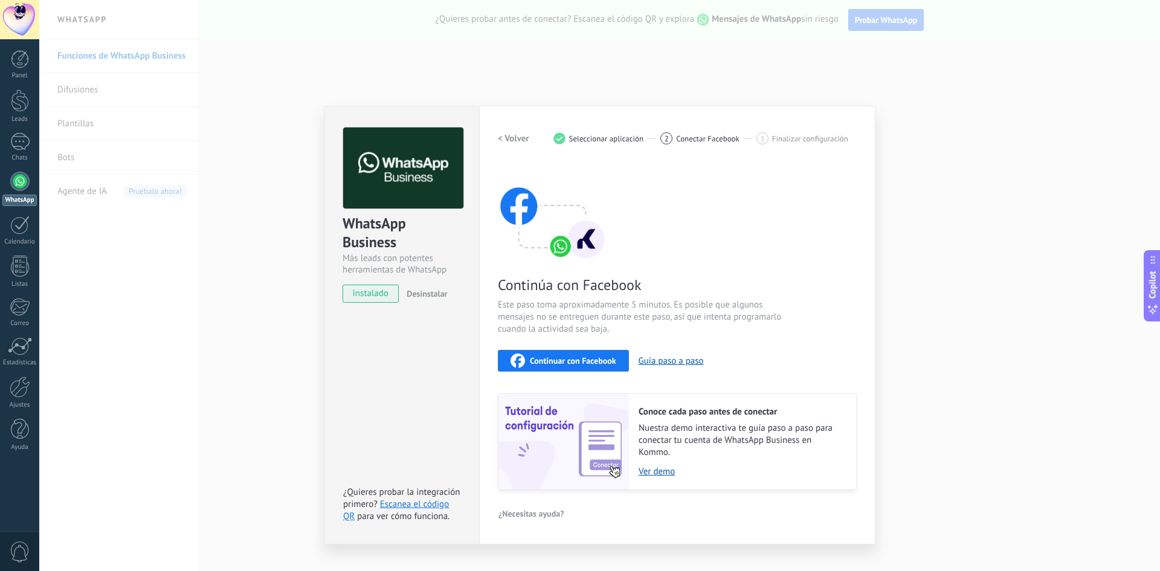
click at [558, 361] on span "Continuar con Facebook" at bounding box center [573, 360] width 86 height 8
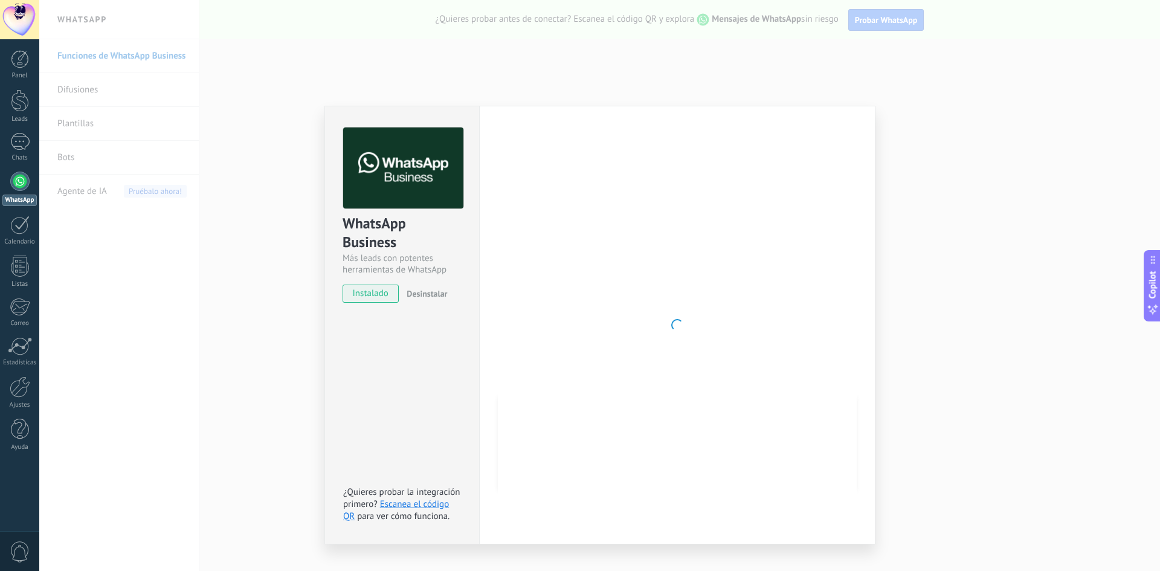
click at [652, 84] on div "WhatsApp Business Más leads con potentes herramientas de WhatsApp instalado Des…" at bounding box center [599, 285] width 1121 height 571
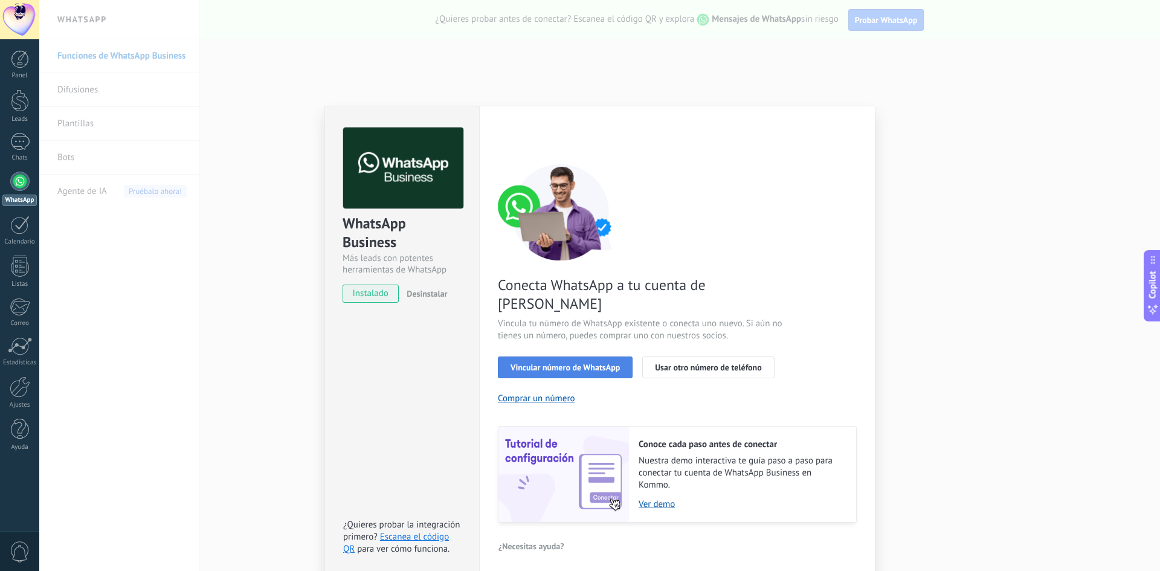
click at [547, 363] on span "Vincular número de WhatsApp" at bounding box center [564, 367] width 109 height 8
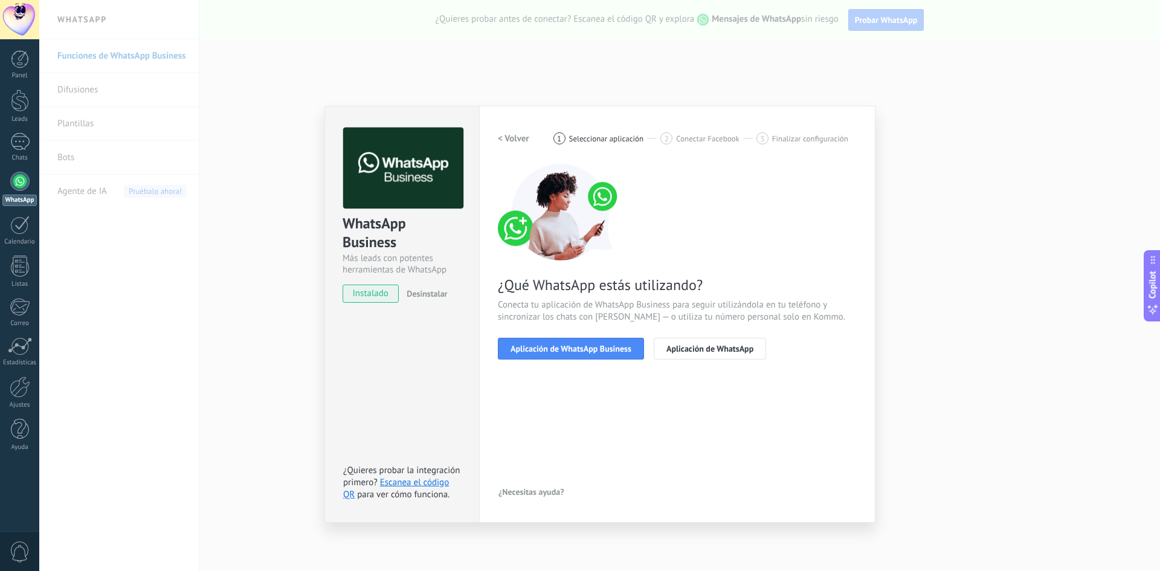
click at [547, 348] on span "Aplicación de WhatsApp Business" at bounding box center [570, 348] width 121 height 8
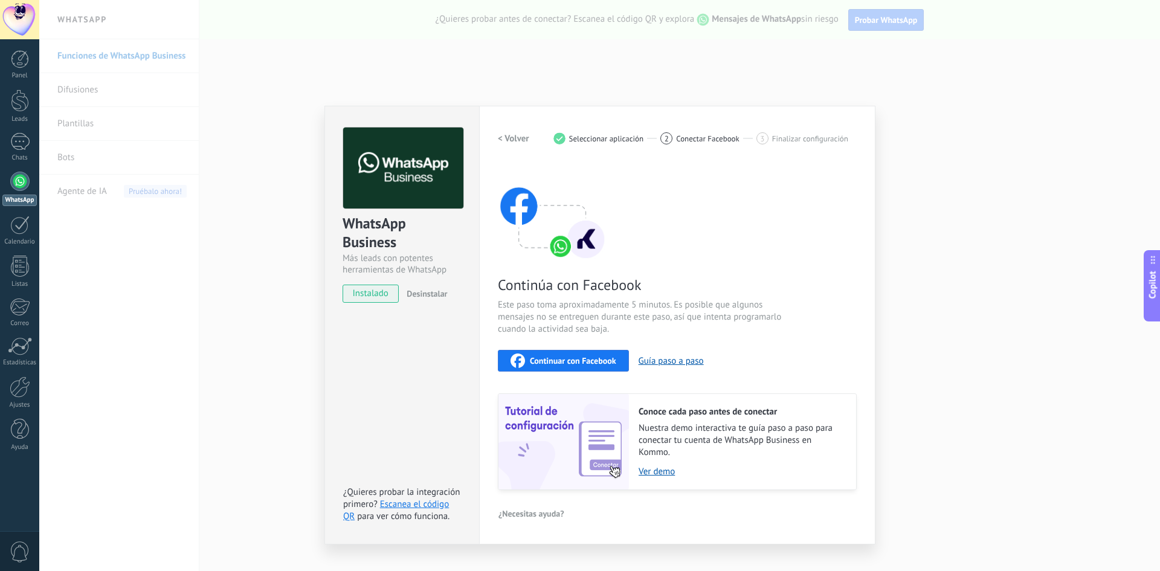
click at [554, 361] on span "Continuar con Facebook" at bounding box center [573, 360] width 86 height 8
click at [633, 83] on div "WhatsApp Business Más leads con potentes herramientas de WhatsApp instalado Des…" at bounding box center [599, 285] width 1121 height 571
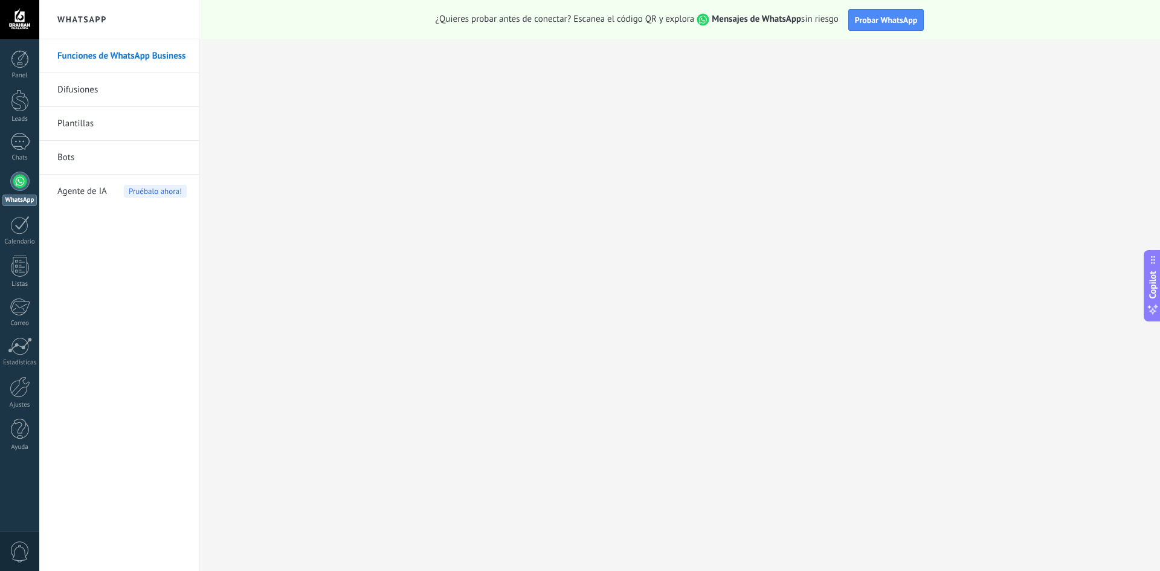
click at [17, 185] on div at bounding box center [19, 181] width 19 height 19
click at [27, 149] on div at bounding box center [19, 142] width 19 height 18
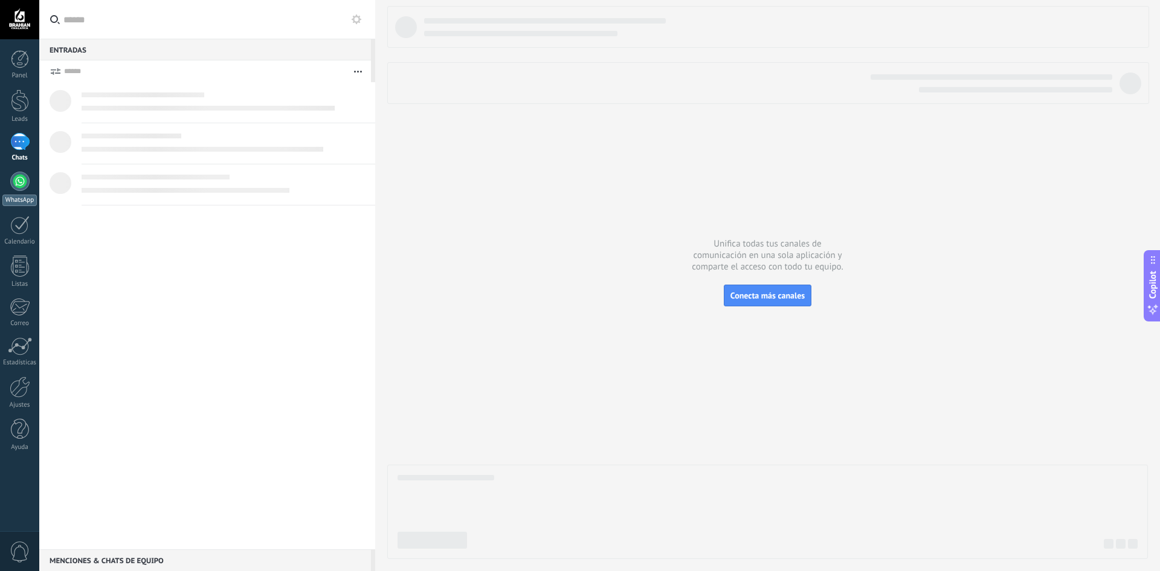
click at [22, 188] on div at bounding box center [19, 181] width 19 height 19
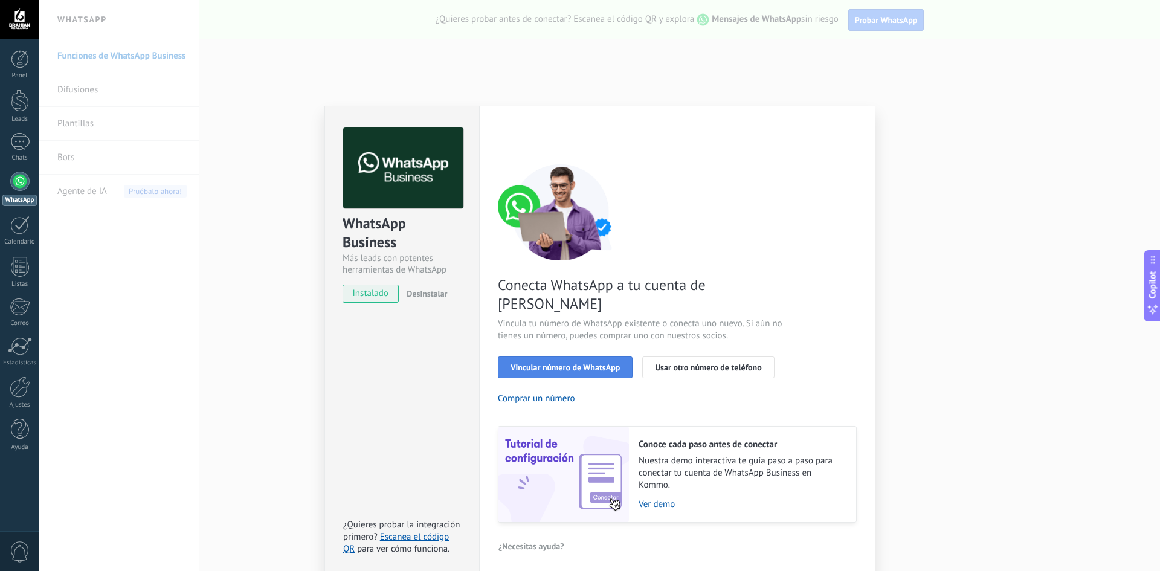
click at [546, 363] on span "Vincular número de WhatsApp" at bounding box center [564, 367] width 109 height 8
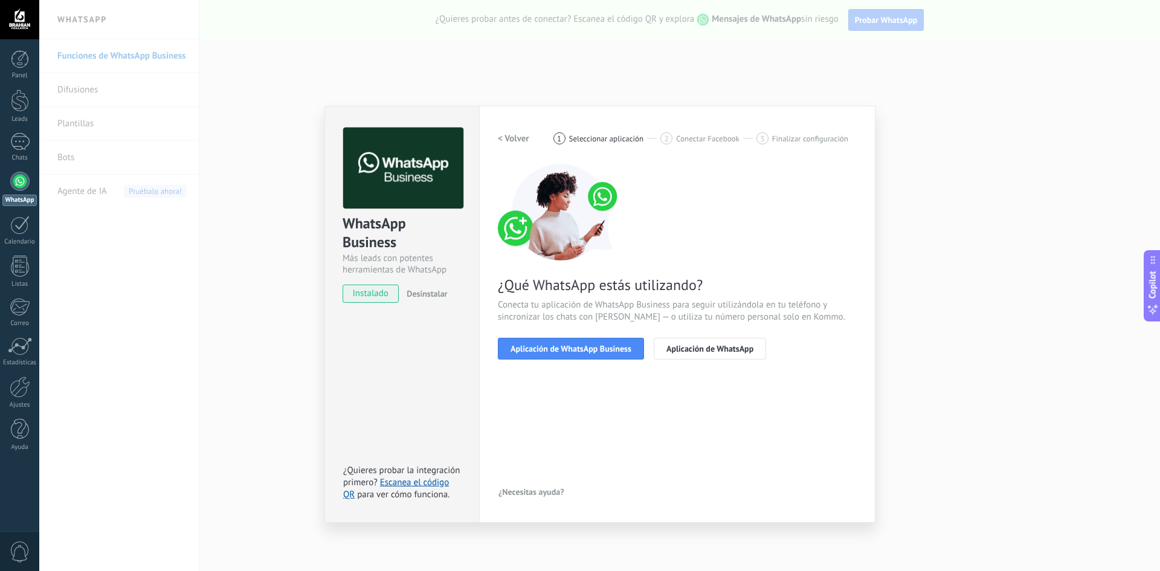
click at [546, 353] on span "Aplicación de WhatsApp Business" at bounding box center [570, 348] width 121 height 8
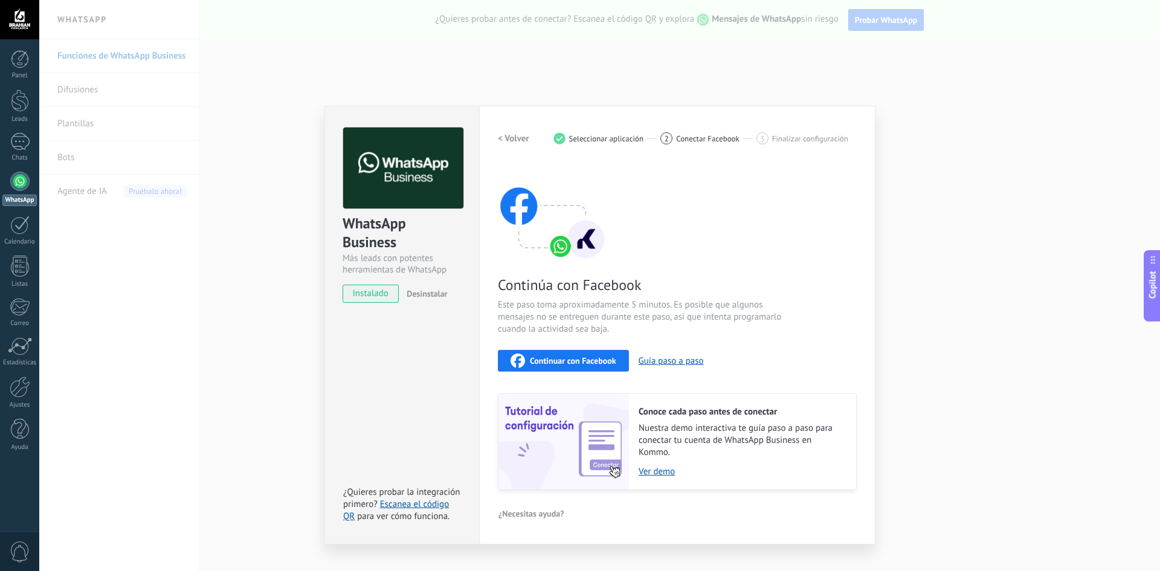
click at [547, 356] on span "Continuar con Facebook" at bounding box center [573, 360] width 86 height 8
